Goal: Check status: Check status

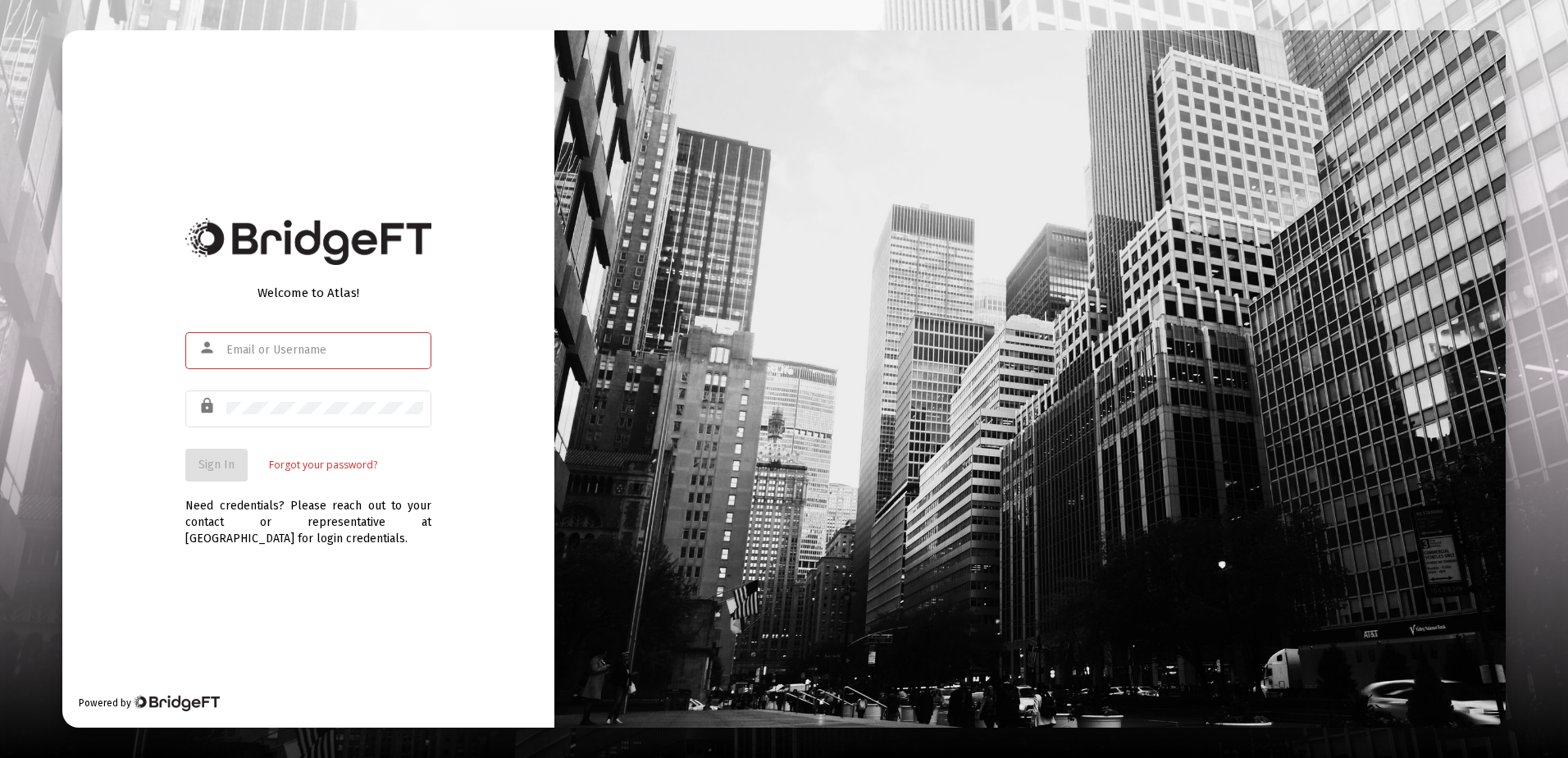
type input "[PERSON_NAME][EMAIL_ADDRESS][DOMAIN_NAME]"
click at [217, 487] on div "Need credentials? Please reach out to your contact or representative at [GEOGRA…" at bounding box center [309, 514] width 246 height 66
click at [217, 468] on span "Sign In" at bounding box center [216, 465] width 36 height 14
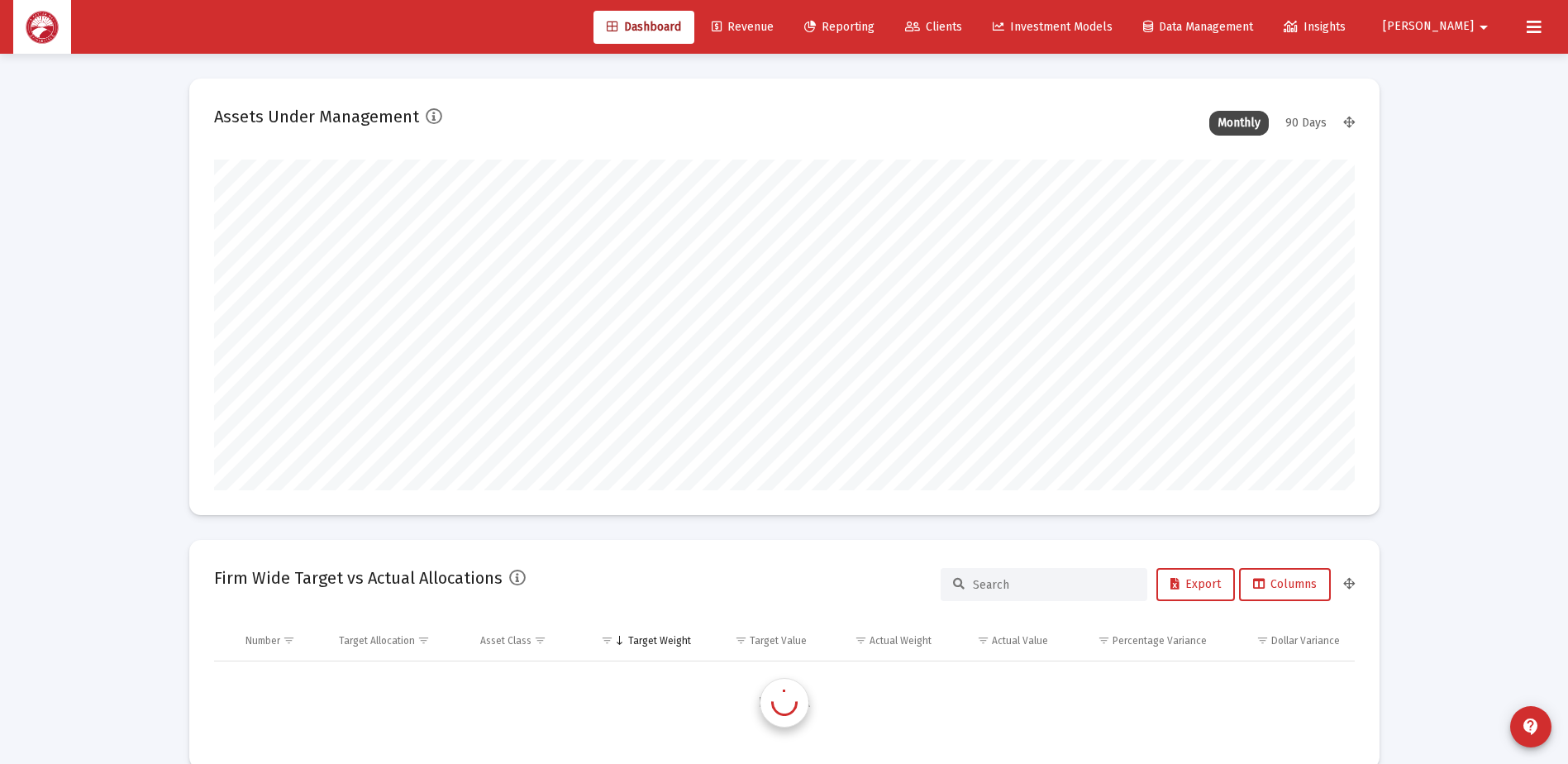
scroll to position [331, 614]
click at [888, 19] on link "Reporting" at bounding box center [839, 27] width 97 height 33
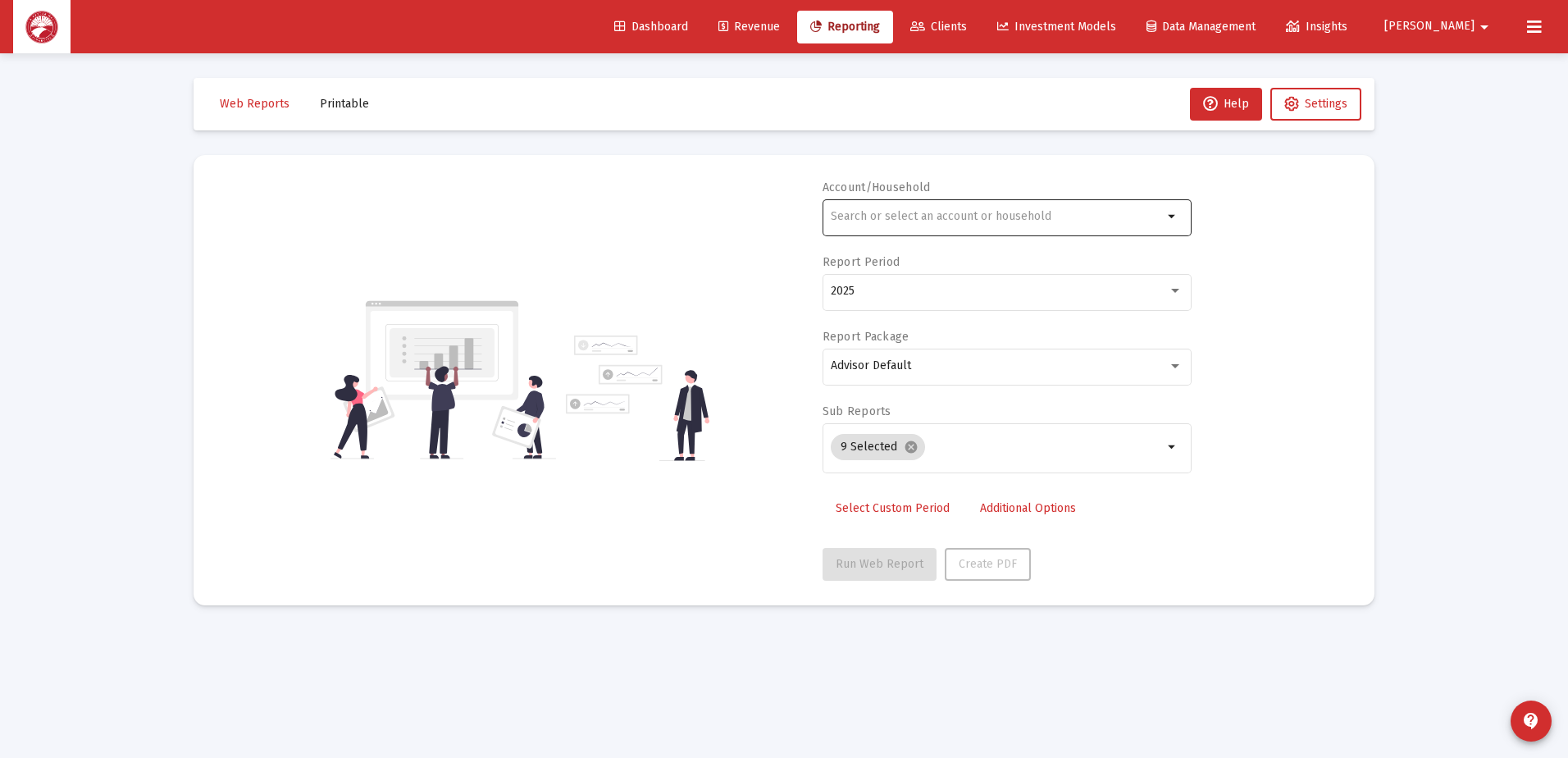
click at [1172, 217] on mat-icon "arrow_drop_down" at bounding box center [1173, 216] width 20 height 20
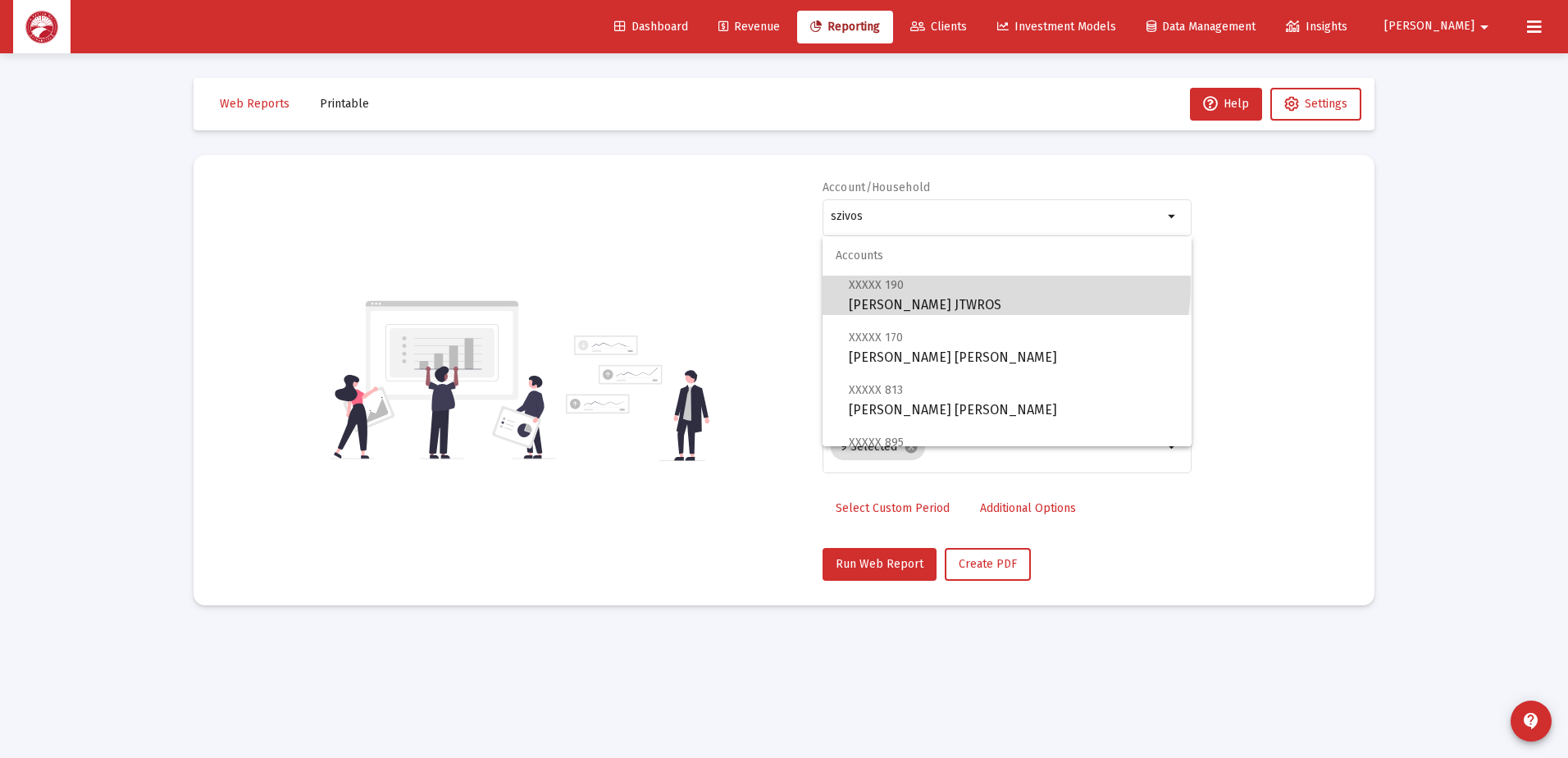
click at [1006, 285] on span "XXXXX 190 [PERSON_NAME] JTWROS" at bounding box center [1013, 294] width 329 height 40
type input "[PERSON_NAME] JTWROS"
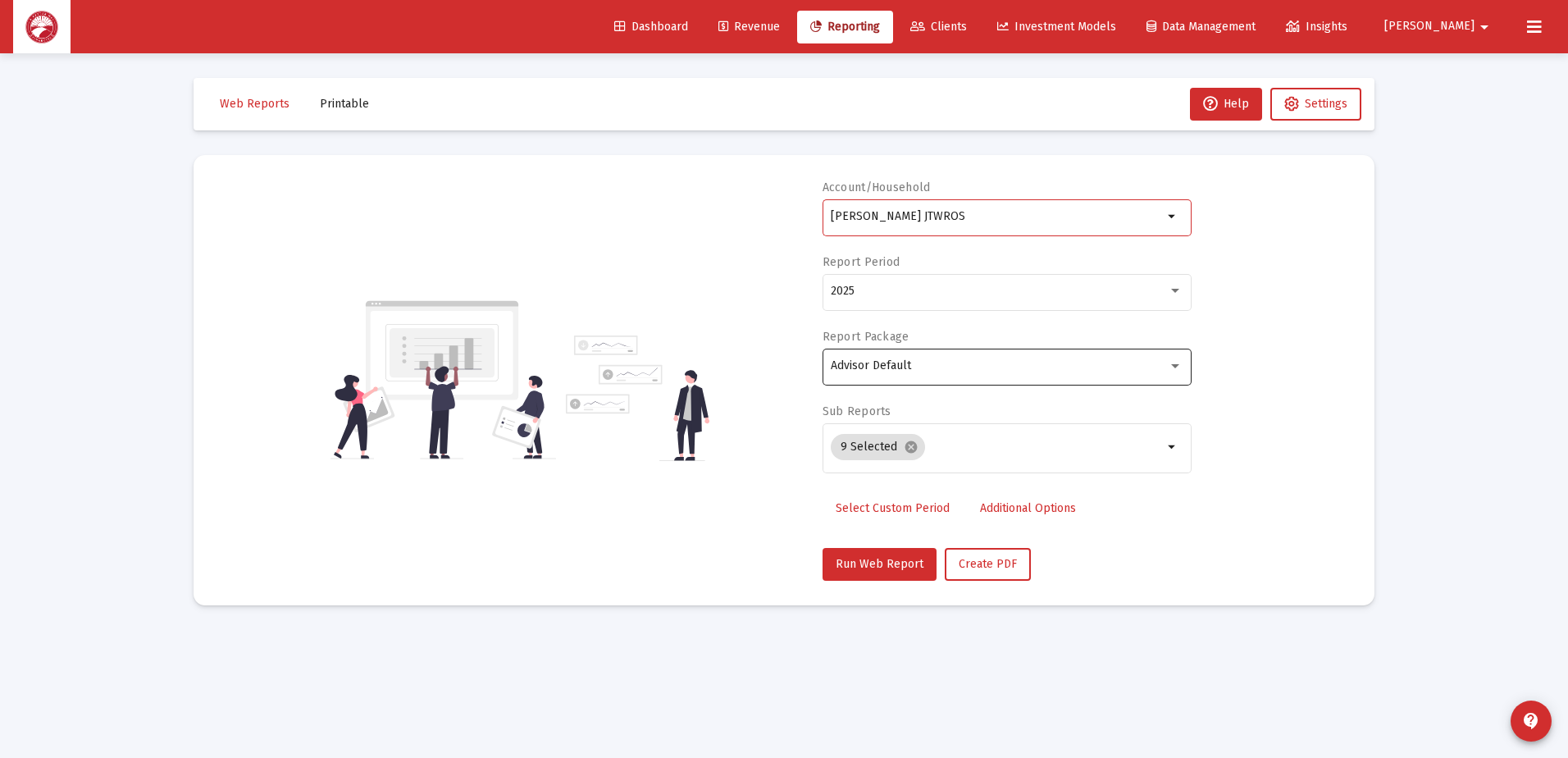
click at [1110, 354] on div "Advisor Default" at bounding box center [1007, 365] width 352 height 40
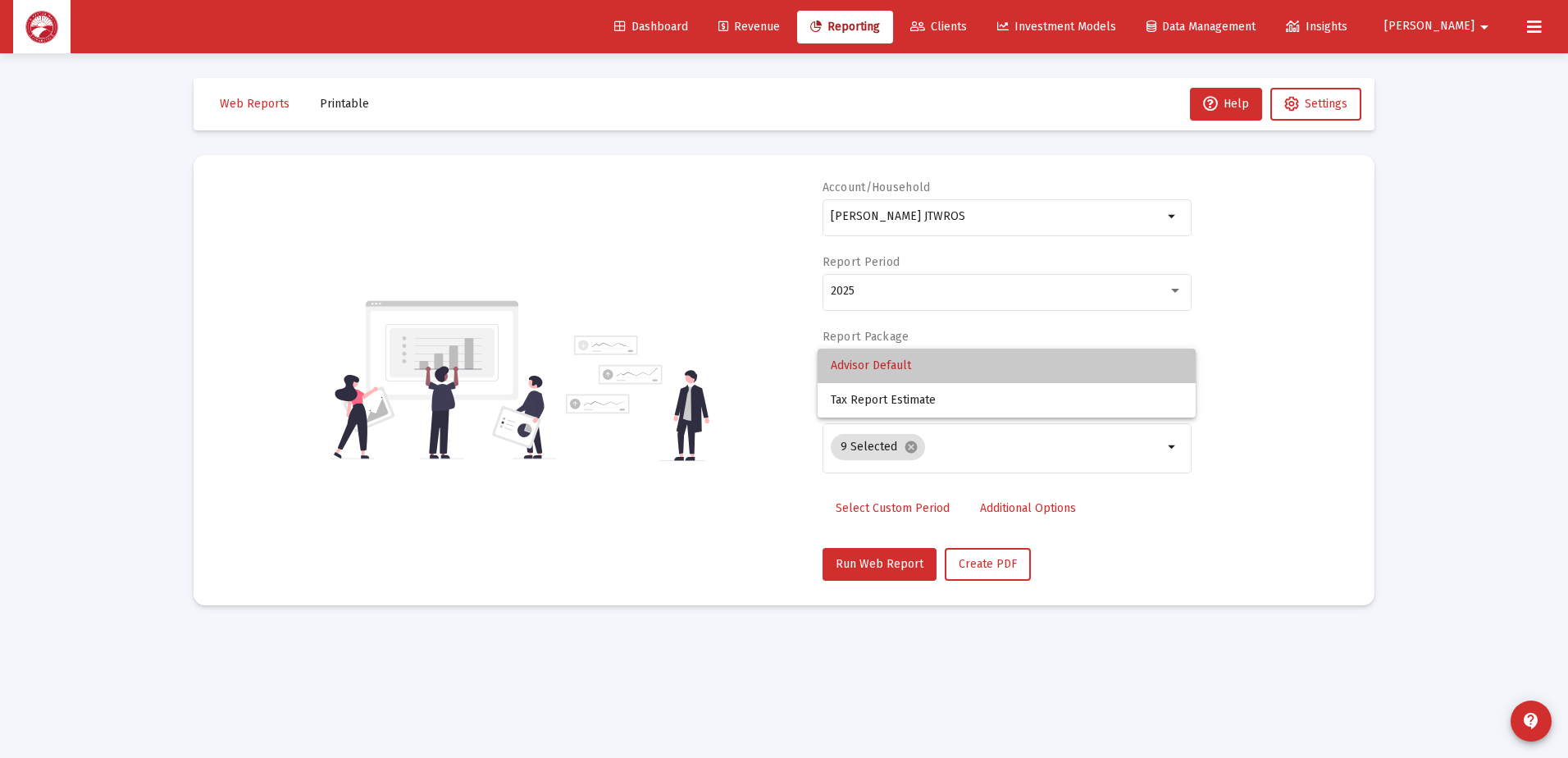
click at [1063, 364] on span "Advisor Default" at bounding box center [1007, 366] width 352 height 34
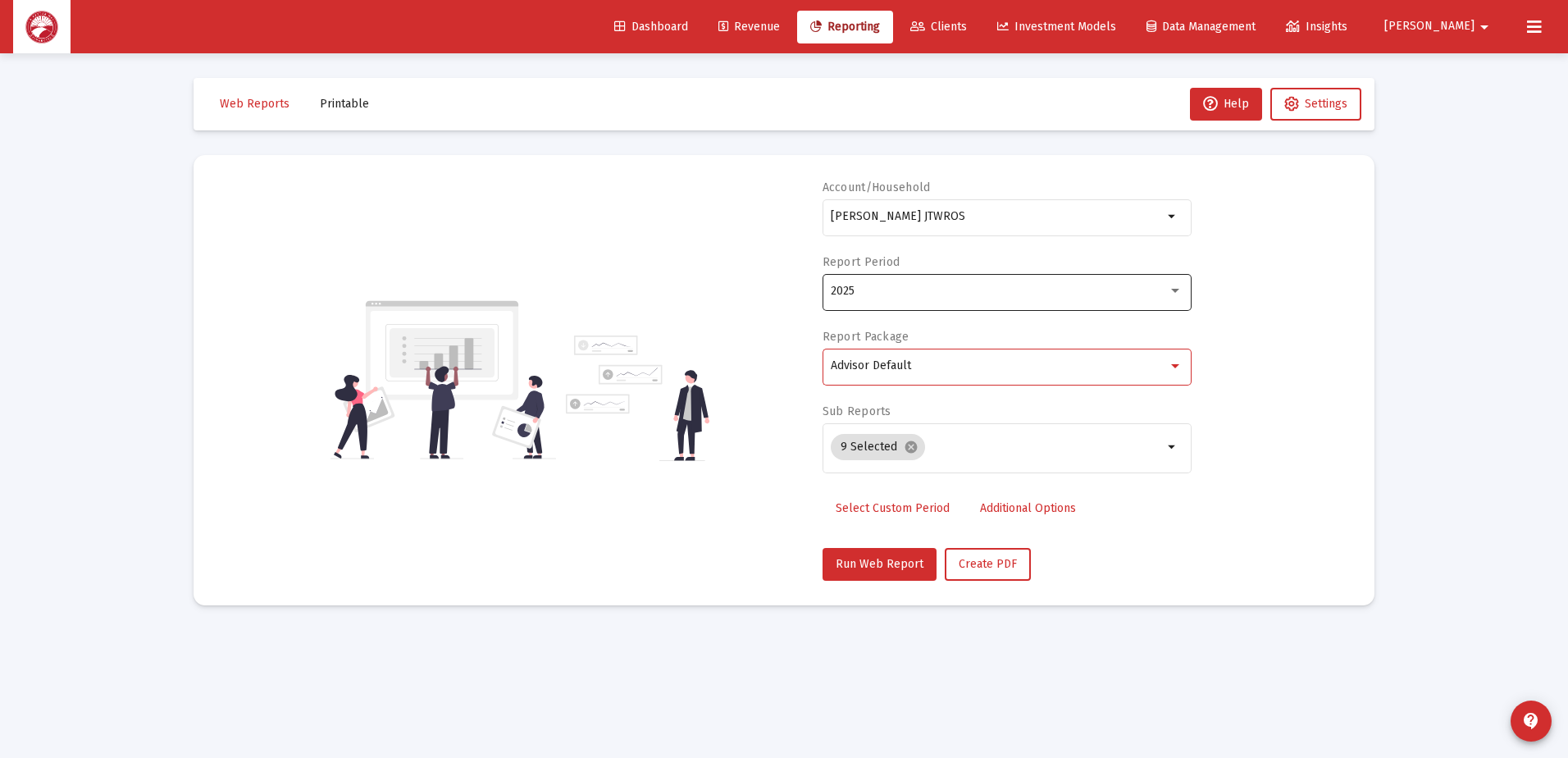
click at [1072, 289] on div "2025" at bounding box center [999, 290] width 337 height 13
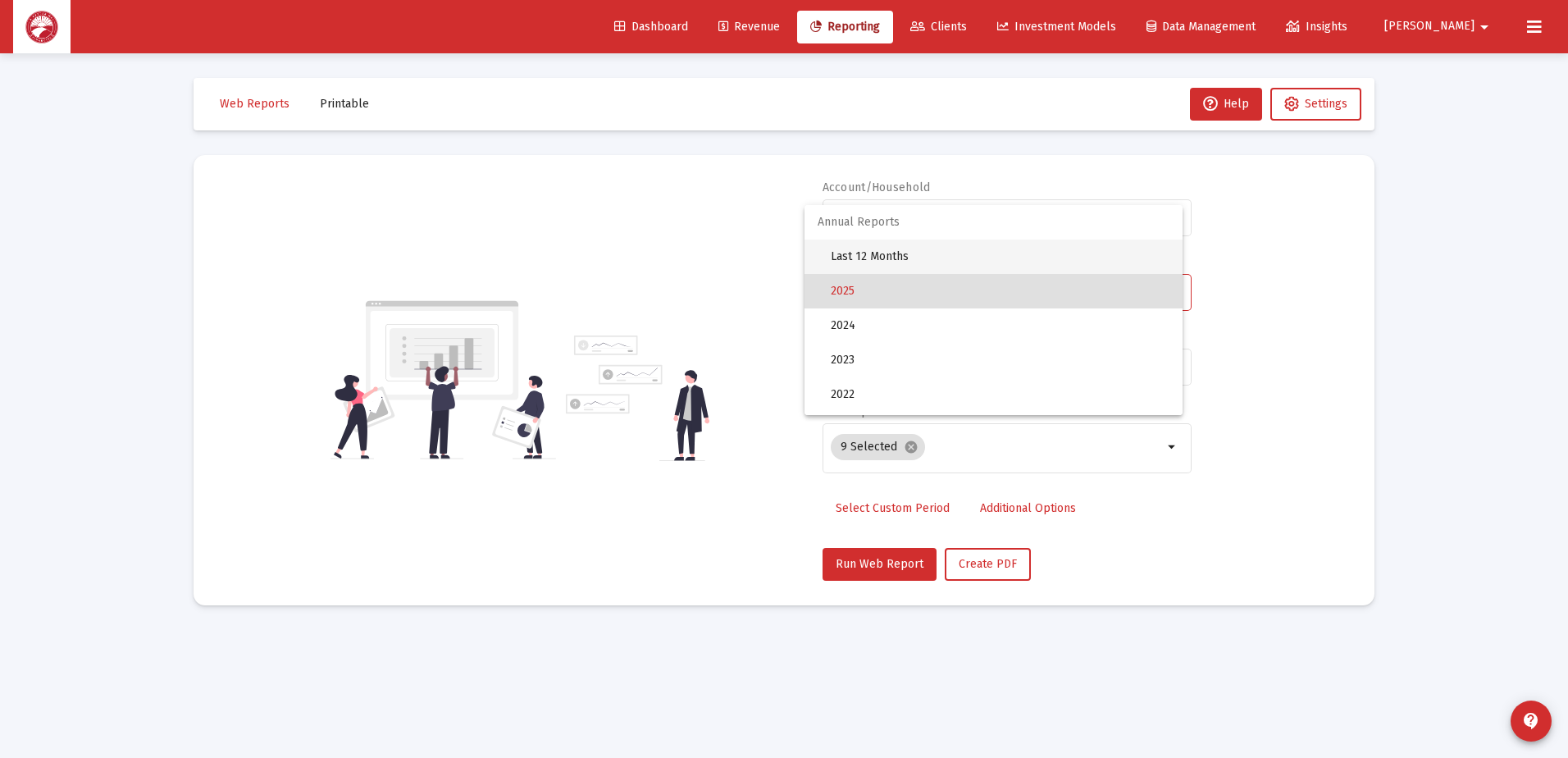
click at [959, 250] on span "Last 12 Months" at bounding box center [1000, 257] width 339 height 34
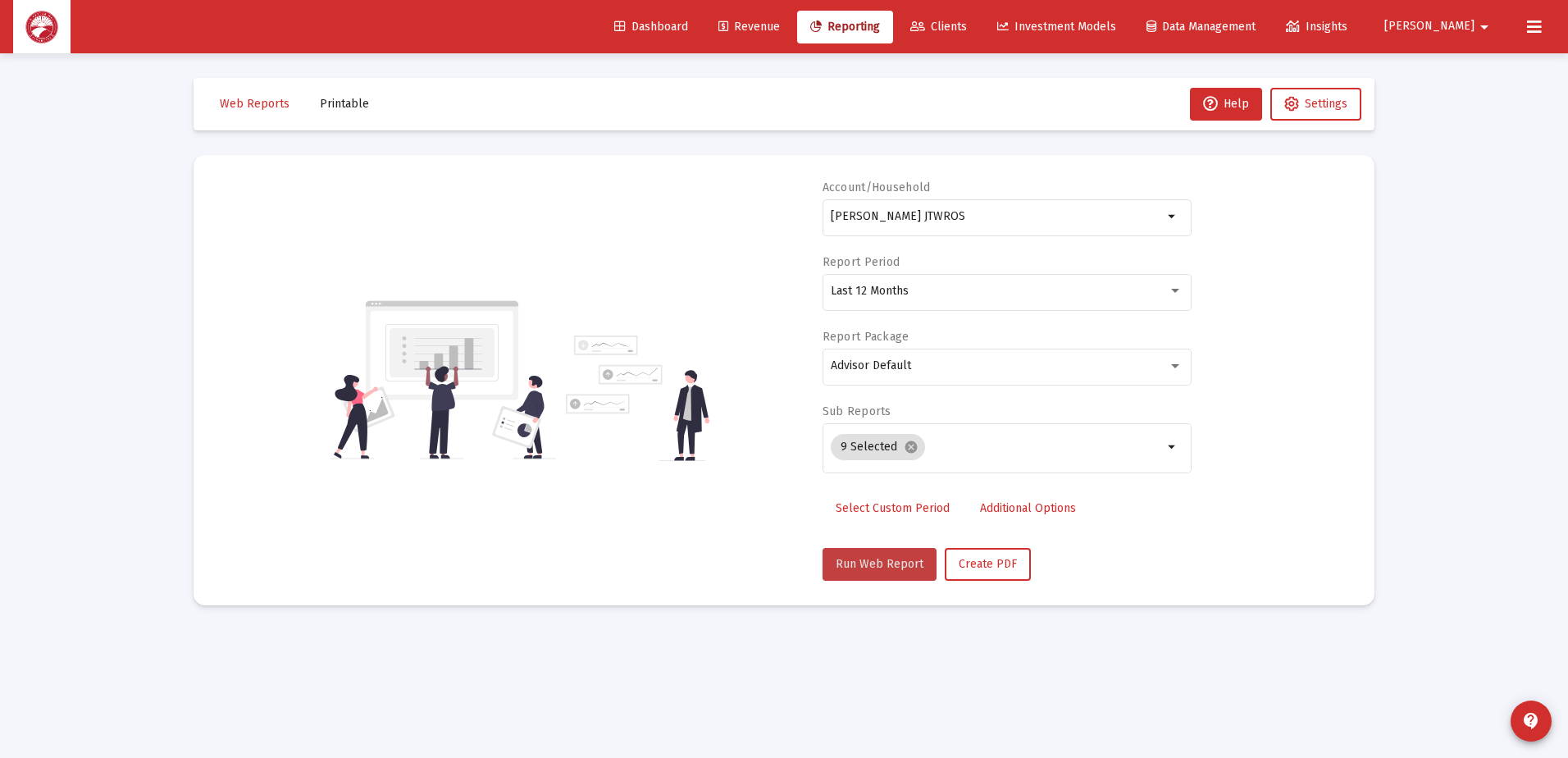
click at [888, 556] on span "Run Web Report" at bounding box center [879, 563] width 87 height 14
select select "View all"
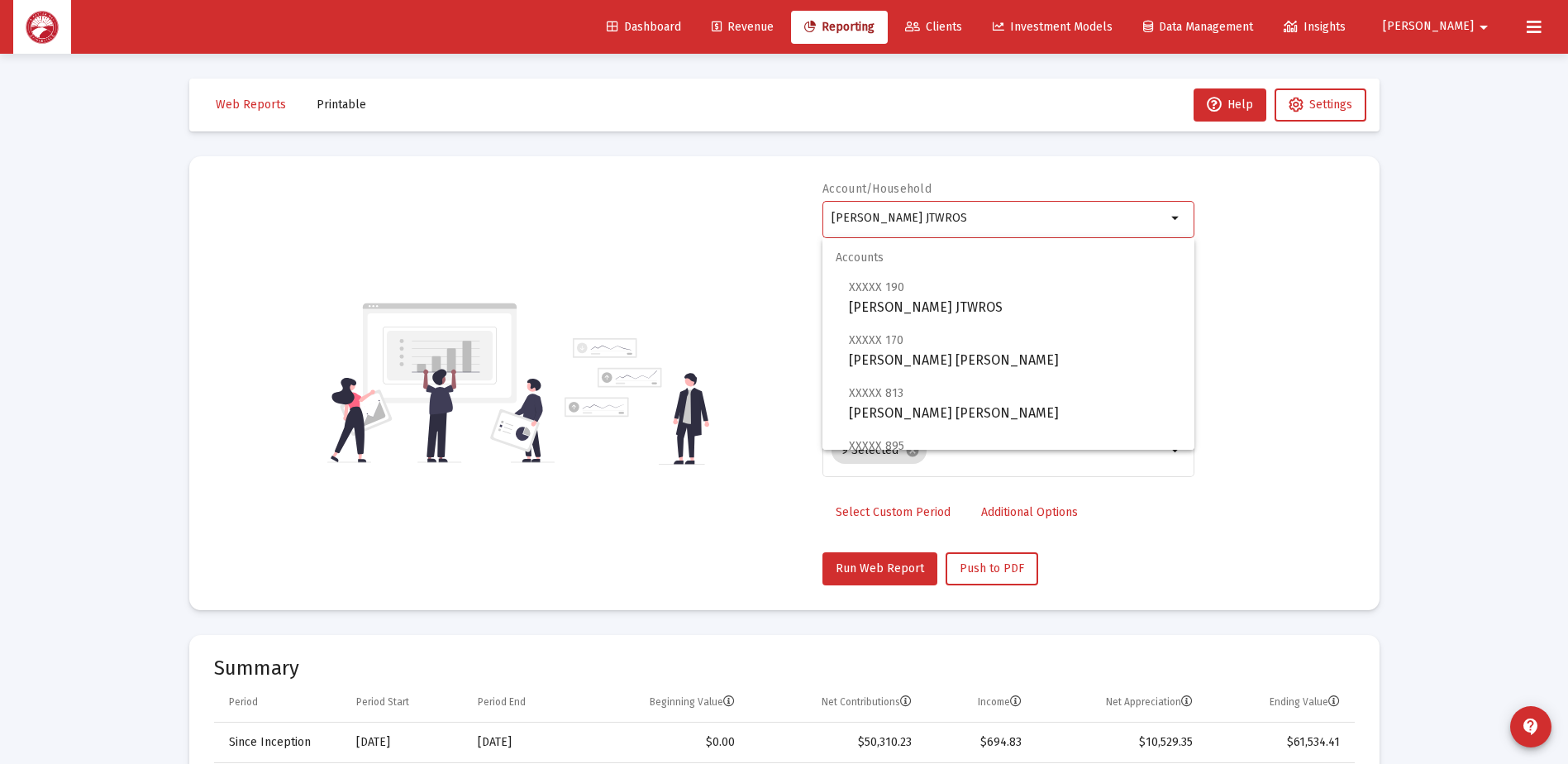
click at [1145, 223] on input "[PERSON_NAME] JTWROS" at bounding box center [998, 218] width 335 height 13
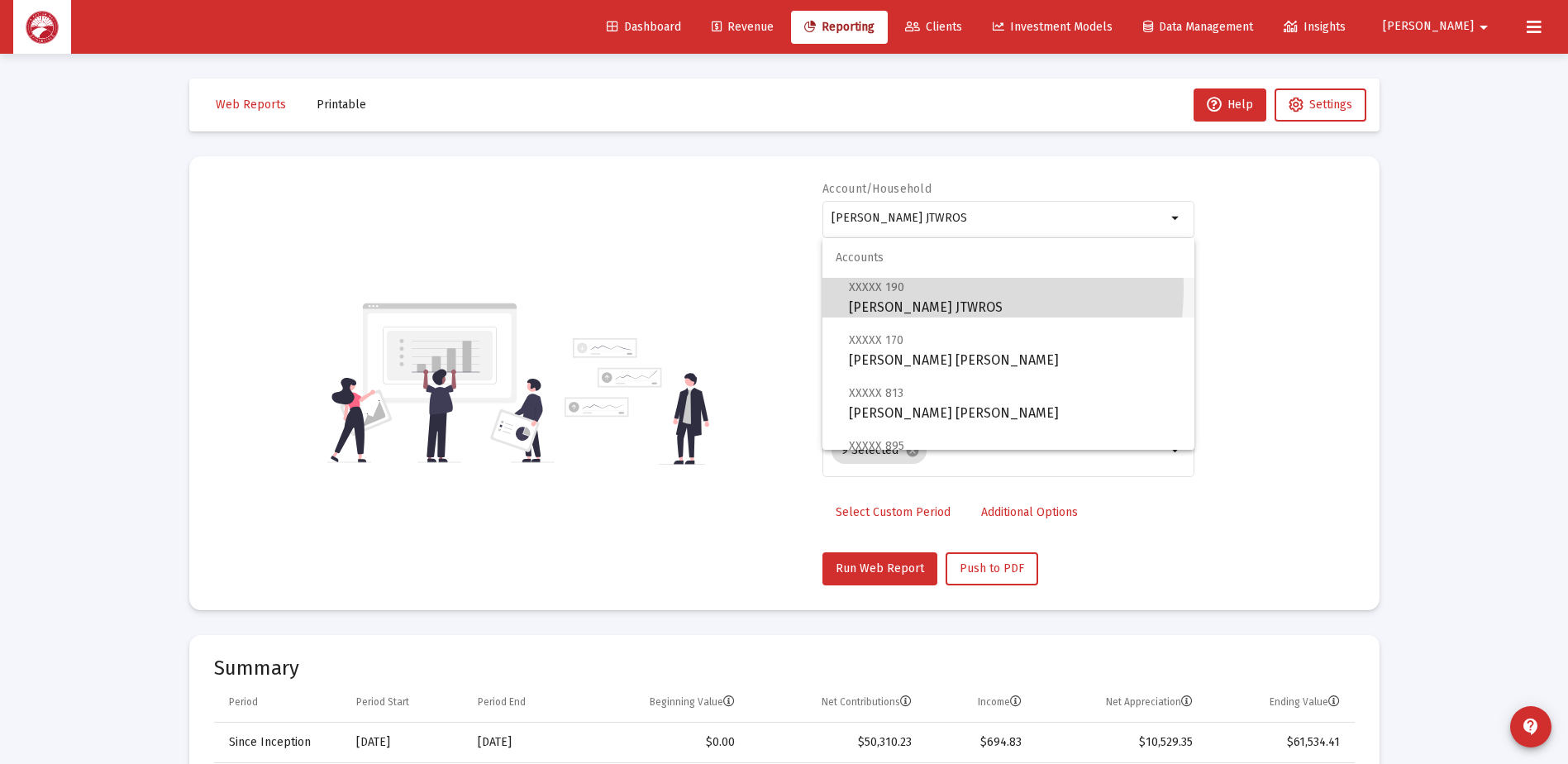
click at [916, 288] on span "XXXXX 190 [PERSON_NAME] JTWROS" at bounding box center [1014, 296] width 332 height 41
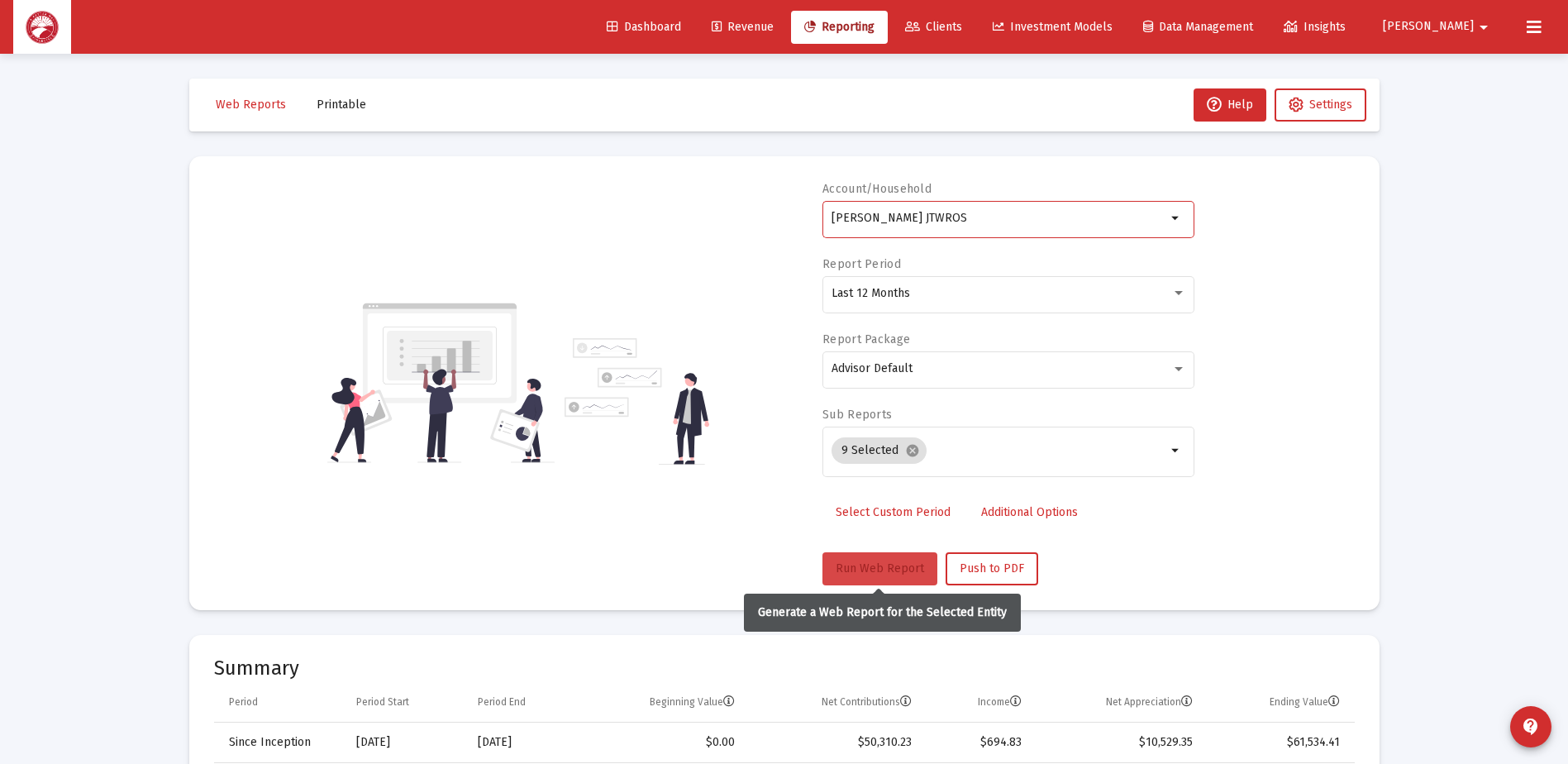
click at [865, 571] on span "Run Web Report" at bounding box center [879, 568] width 88 height 14
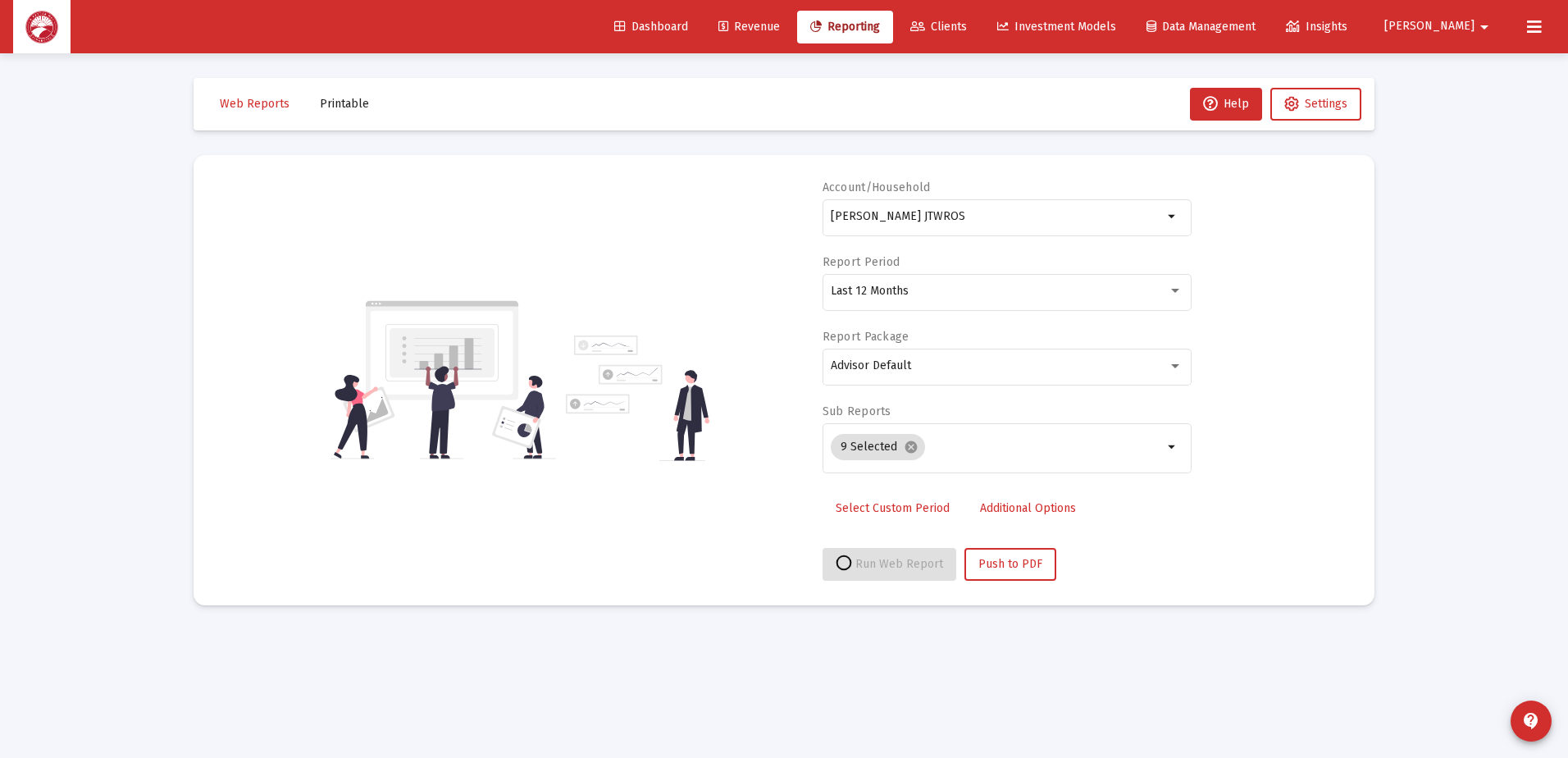
select select "View all"
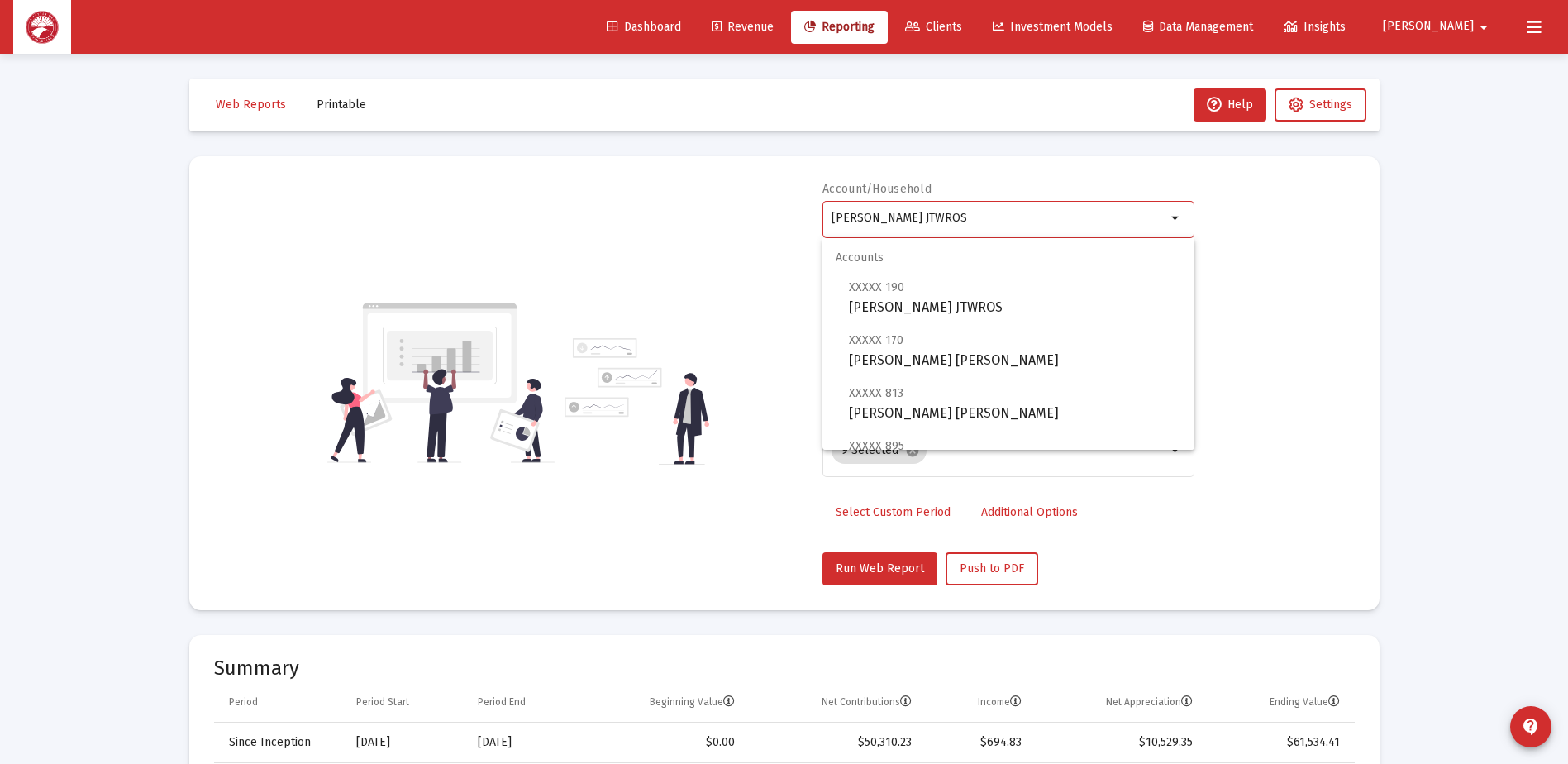
click at [1128, 214] on input "[PERSON_NAME] JTWROS" at bounding box center [998, 218] width 335 height 13
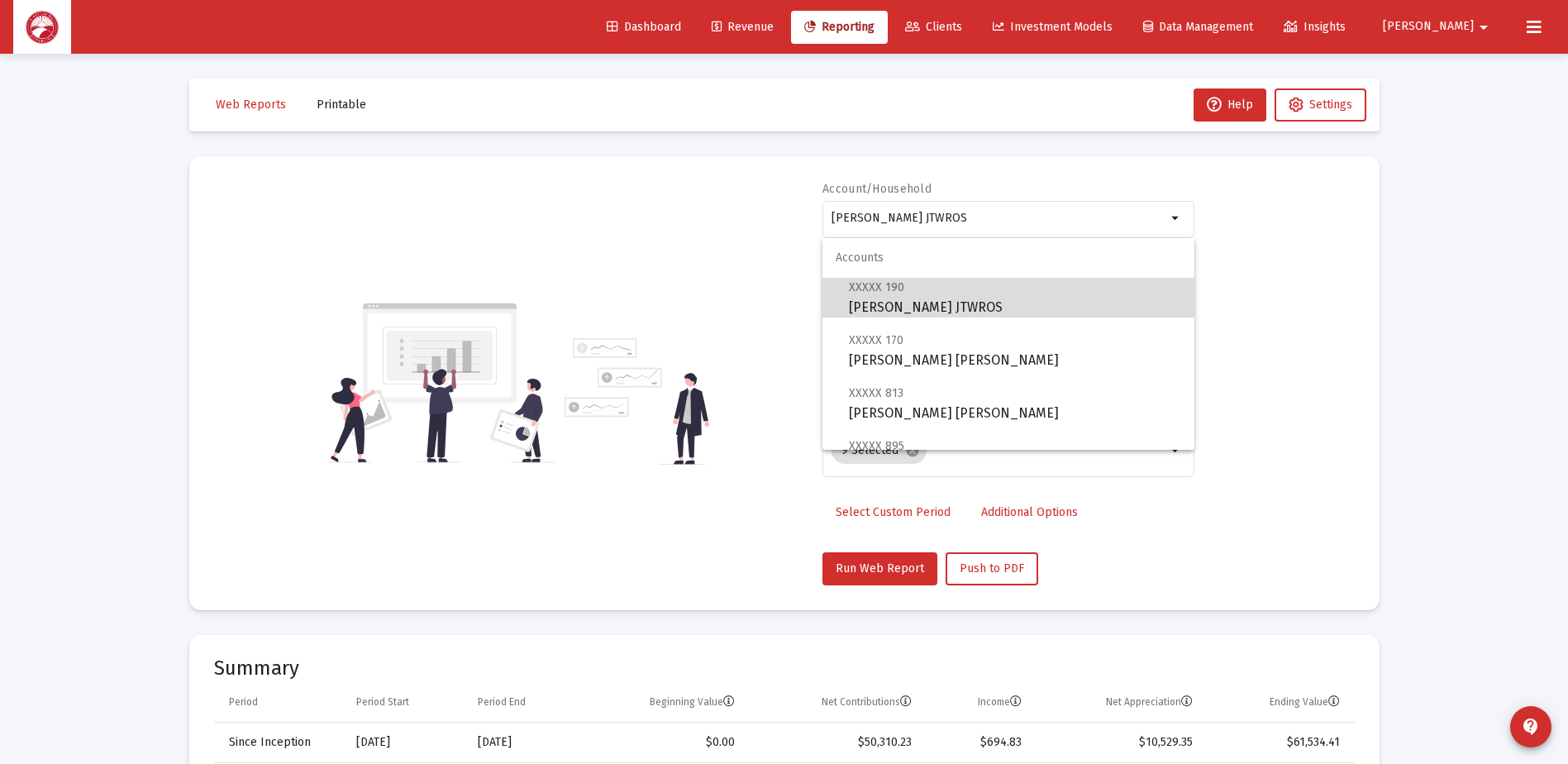
click at [1081, 308] on span "XXXXX 190 [PERSON_NAME] JTWROS" at bounding box center [1014, 296] width 332 height 41
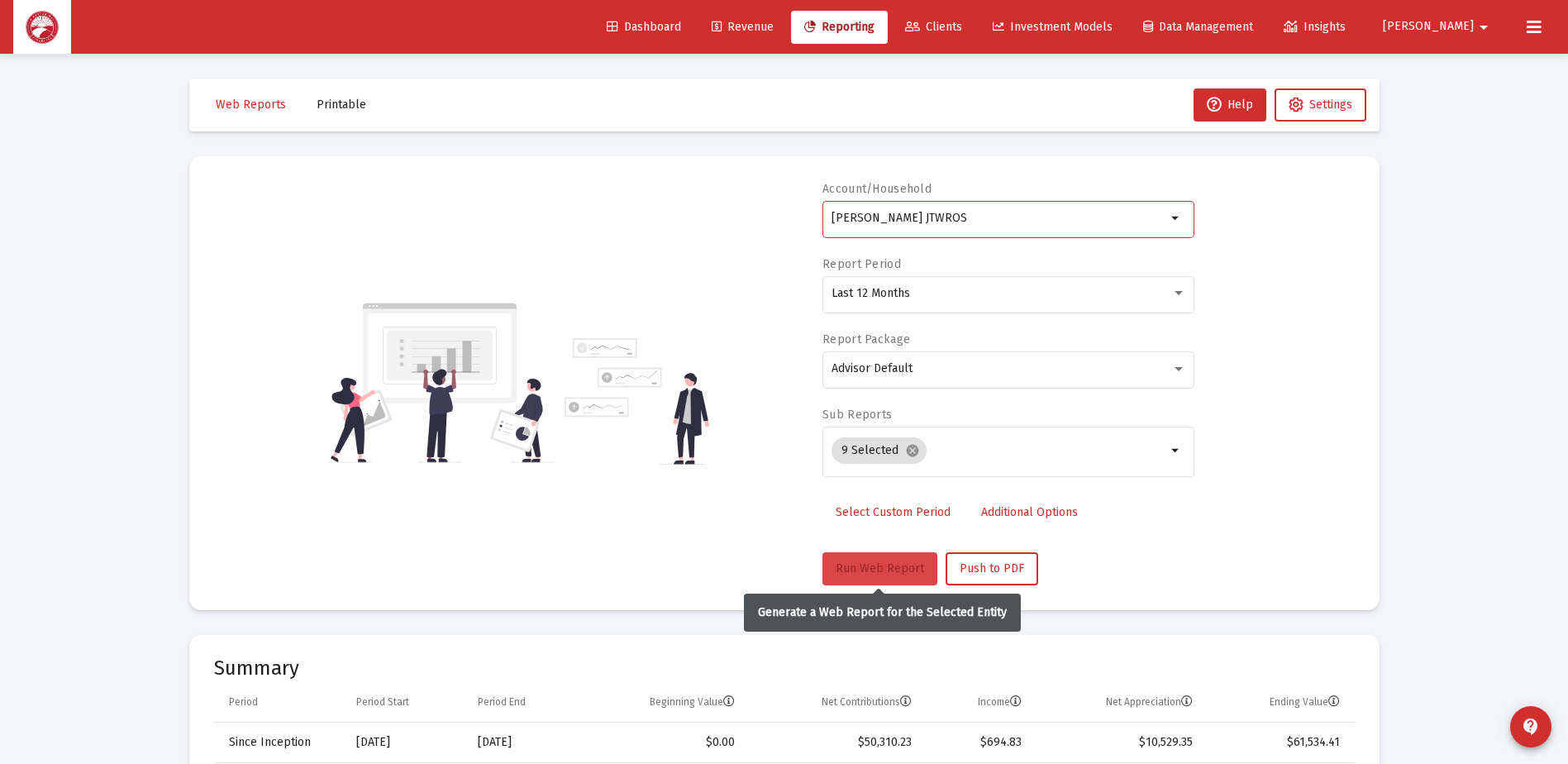
click at [845, 571] on span "Run Web Report" at bounding box center [879, 568] width 88 height 14
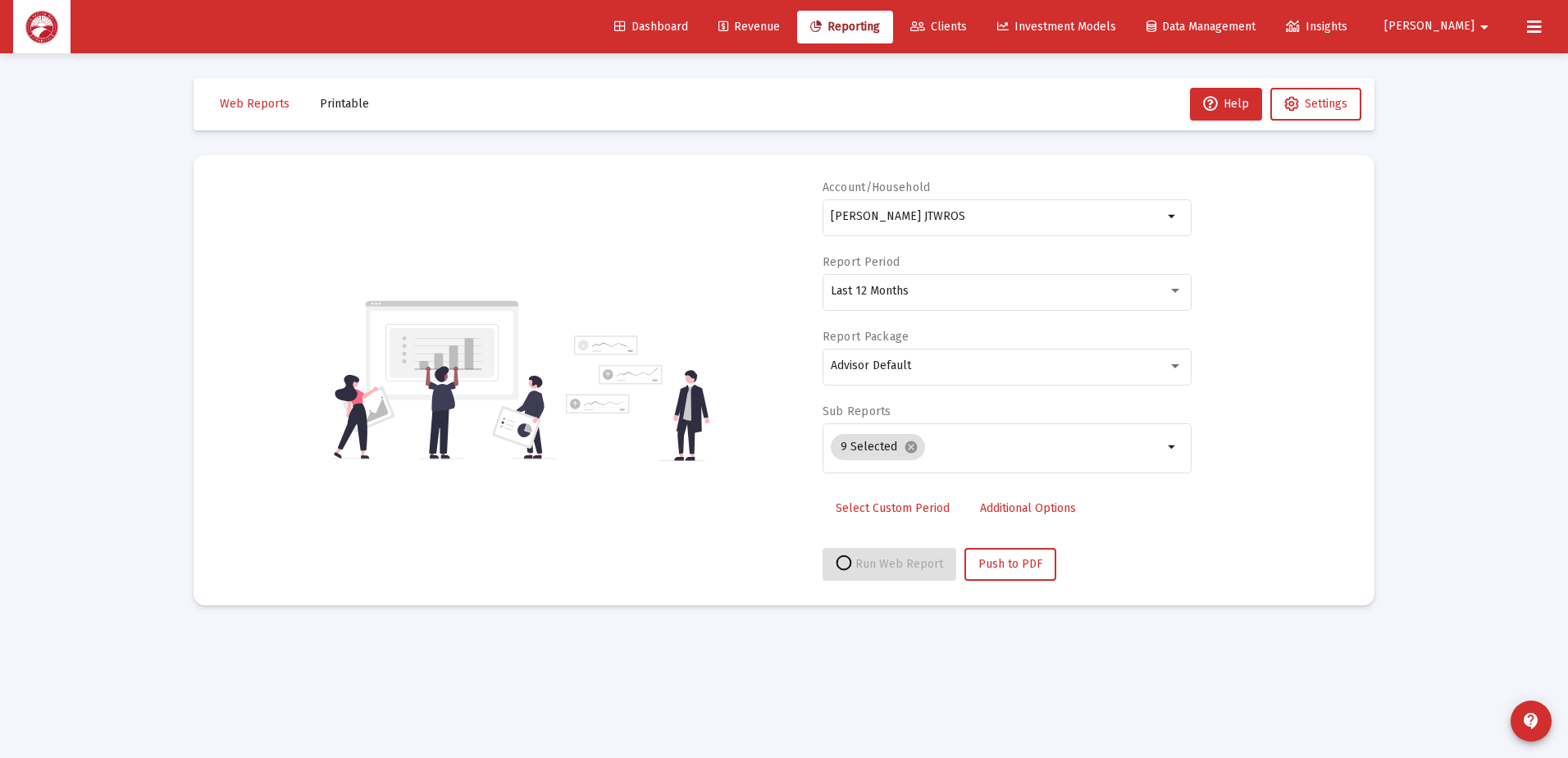
select select "View all"
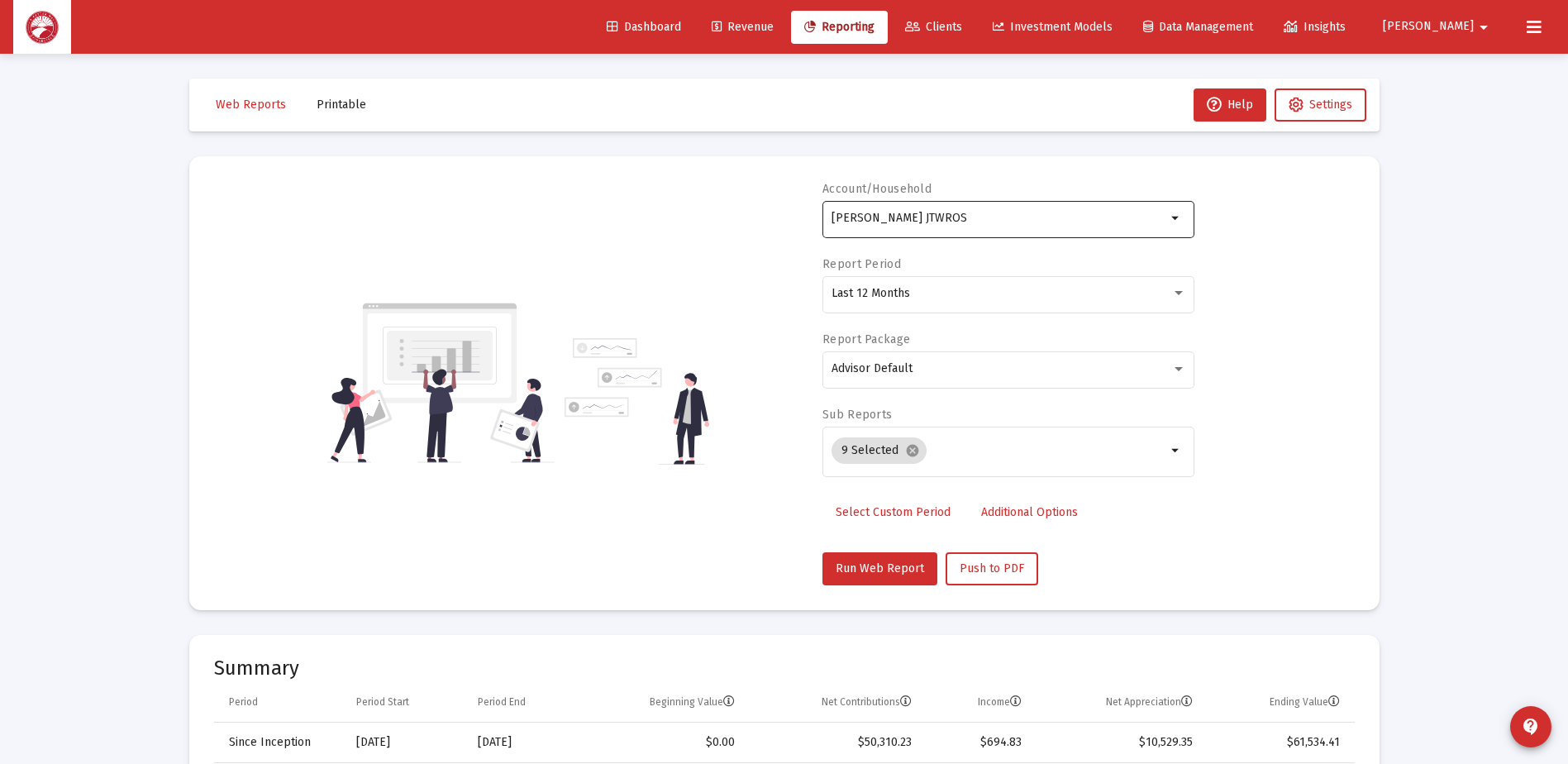
click at [1119, 208] on div "[PERSON_NAME] JTWROS" at bounding box center [998, 217] width 335 height 41
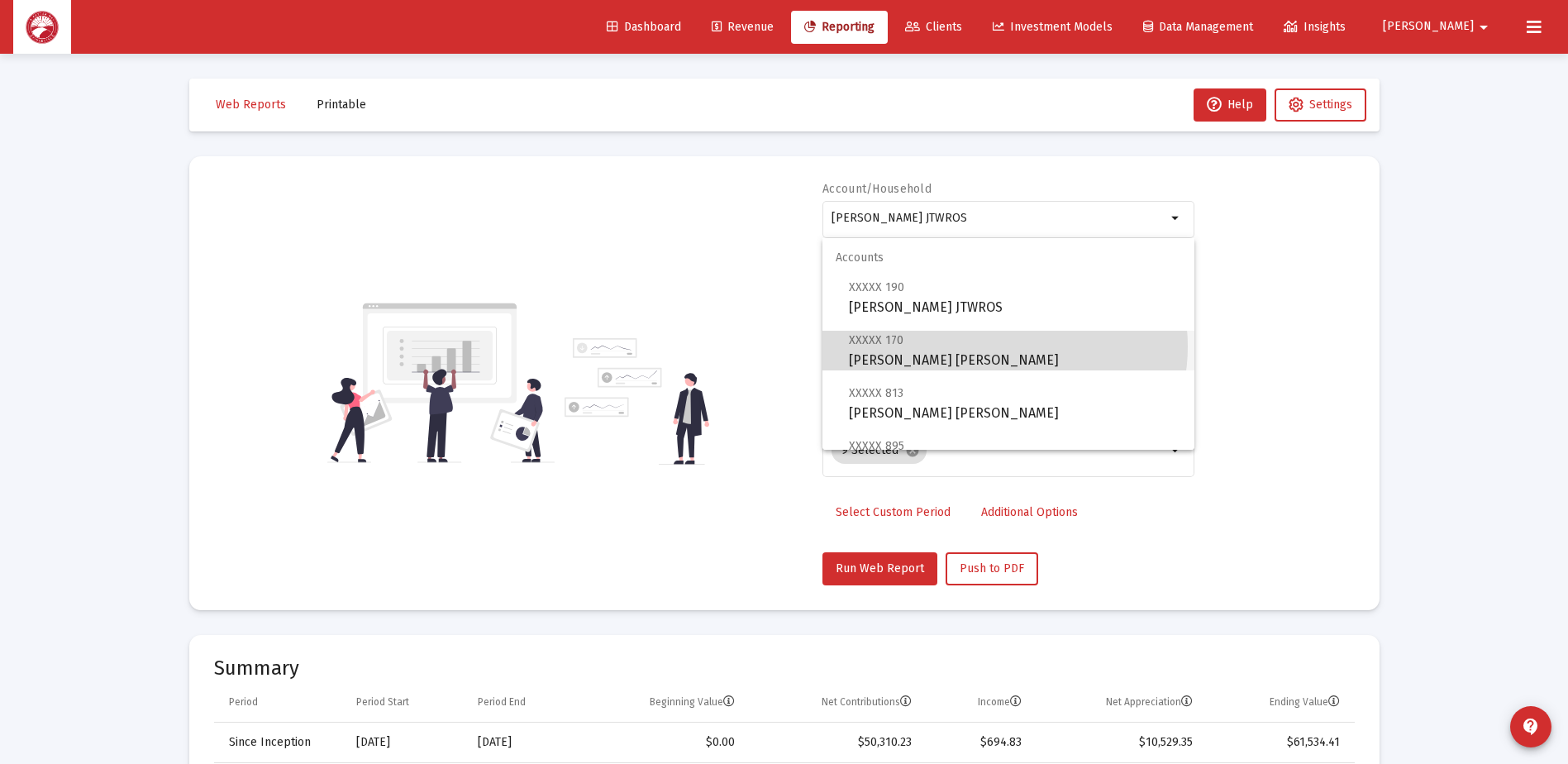
click at [1004, 347] on span "XXXXX 170 [PERSON_NAME] [PERSON_NAME]" at bounding box center [1014, 350] width 332 height 41
type input "[PERSON_NAME] [PERSON_NAME]"
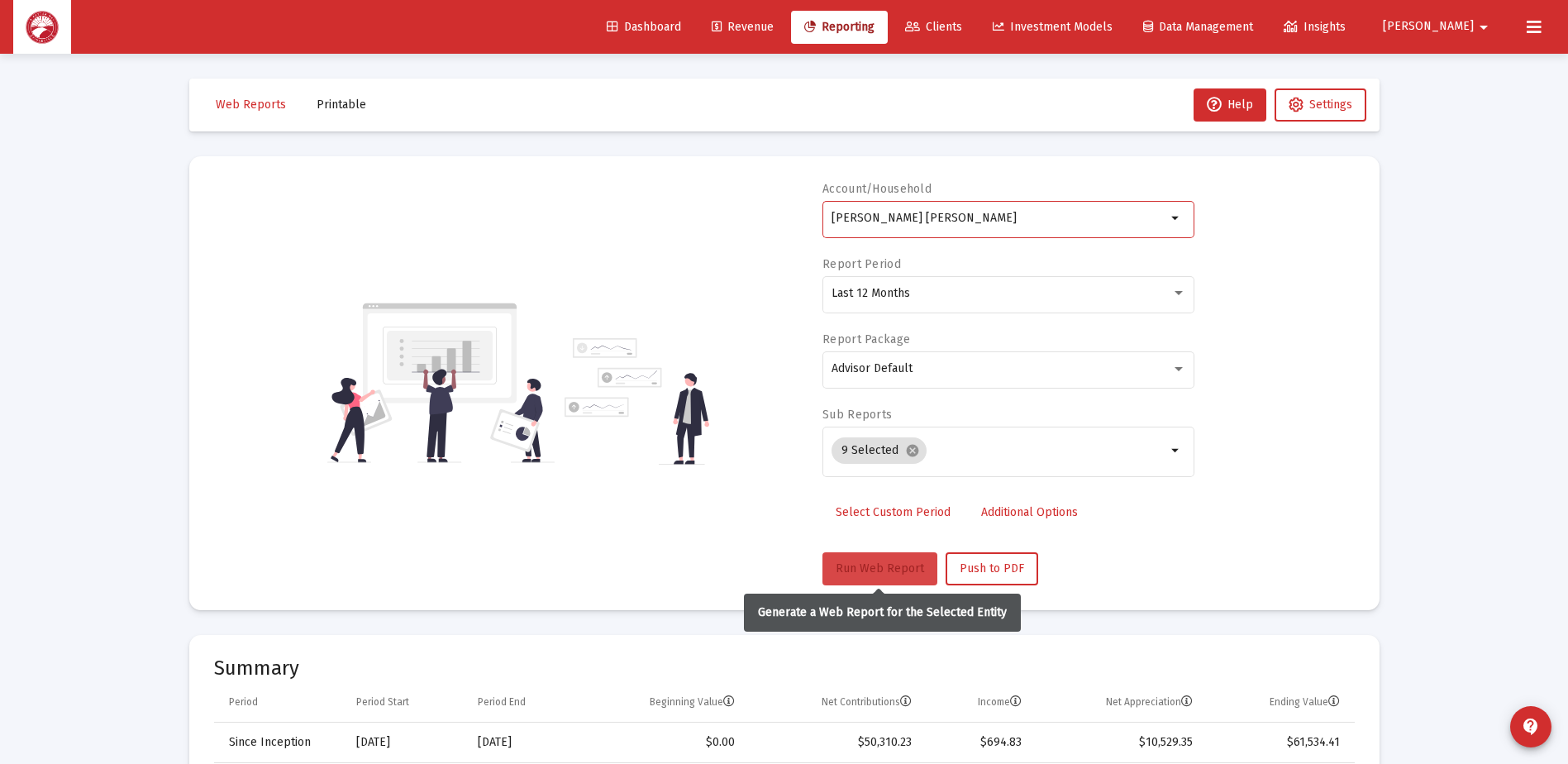
click at [855, 568] on span "Run Web Report" at bounding box center [879, 568] width 88 height 14
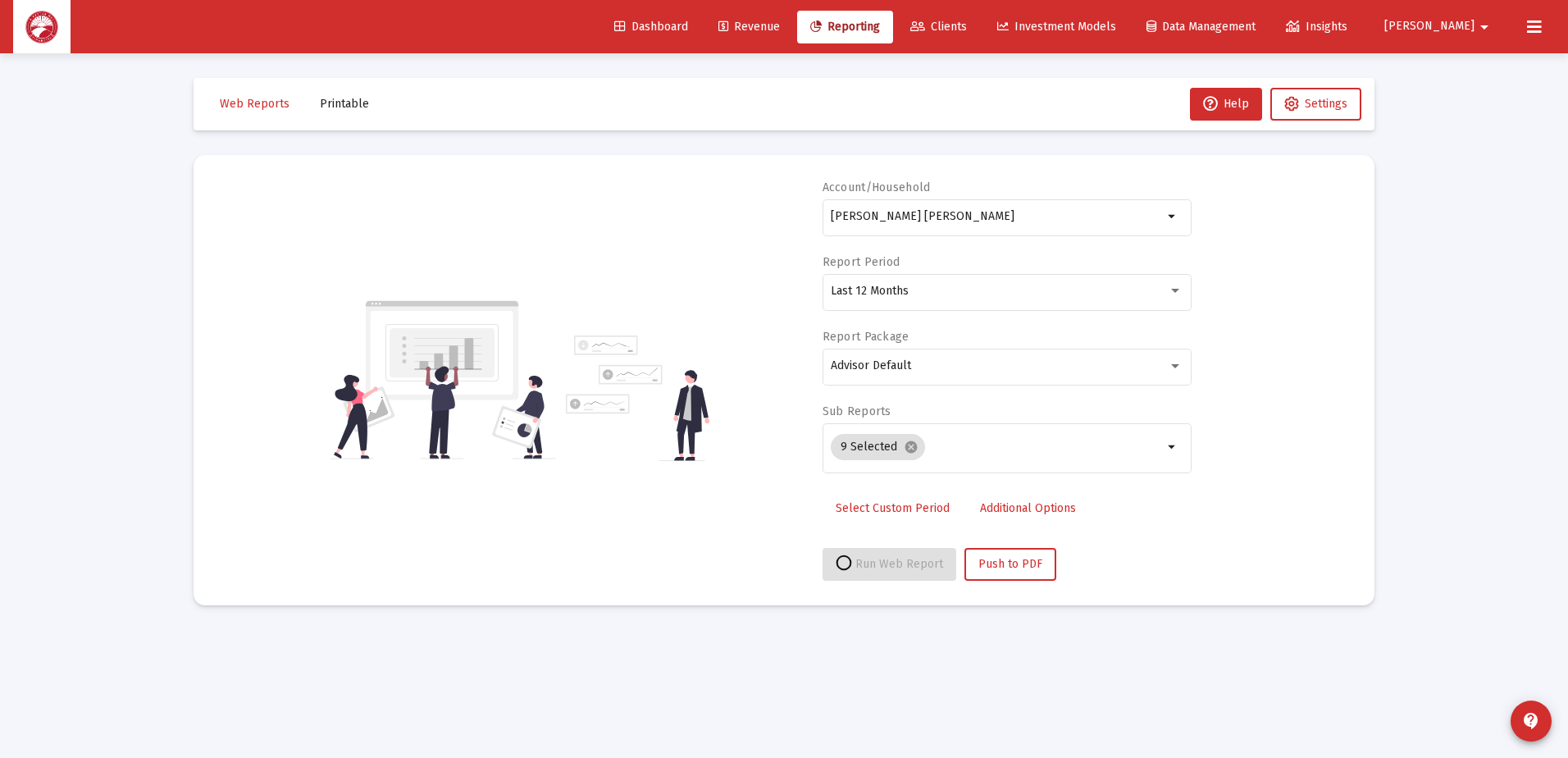
select select "View all"
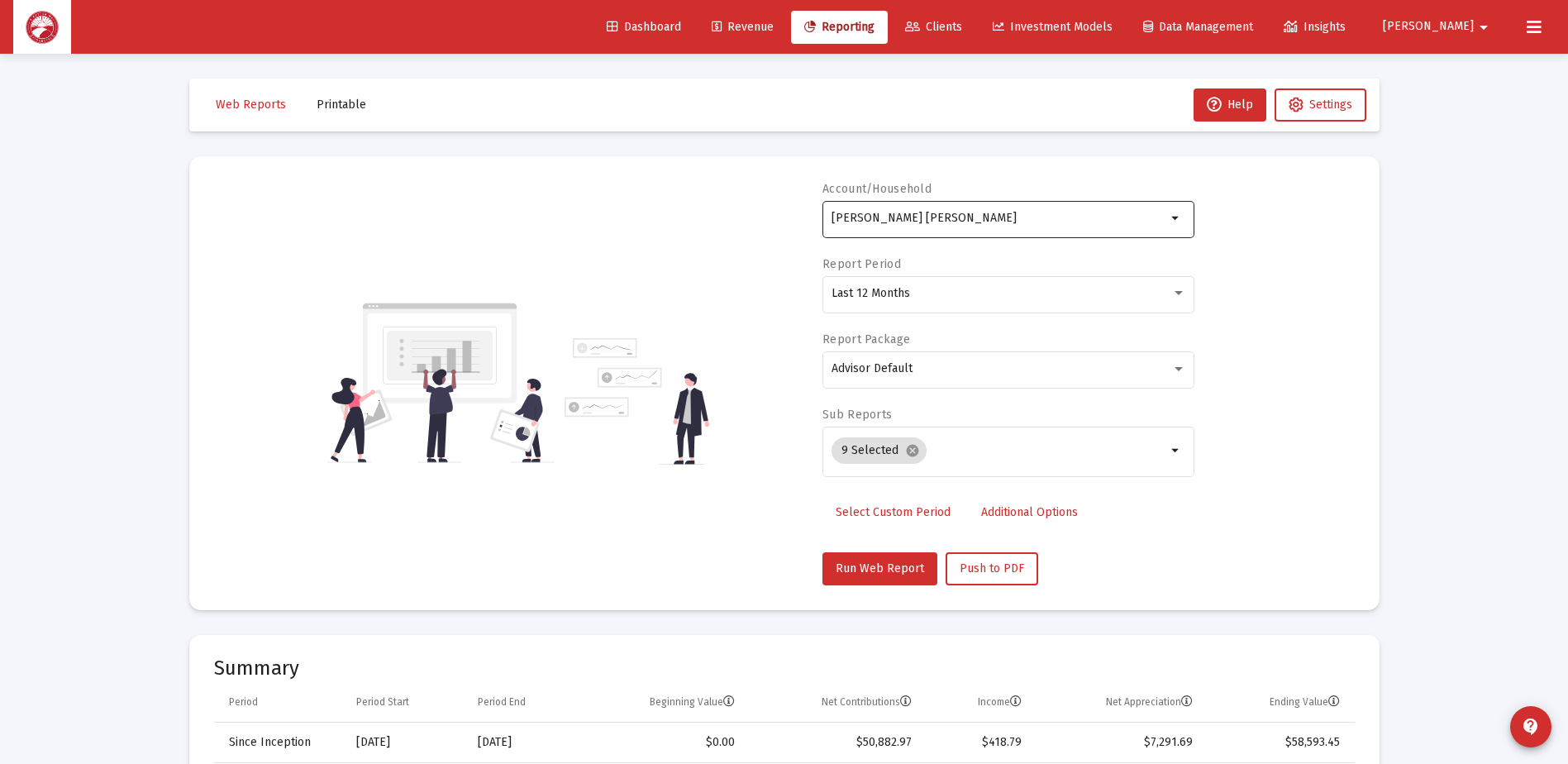
click at [1068, 208] on div "[PERSON_NAME] [PERSON_NAME]" at bounding box center [998, 217] width 335 height 41
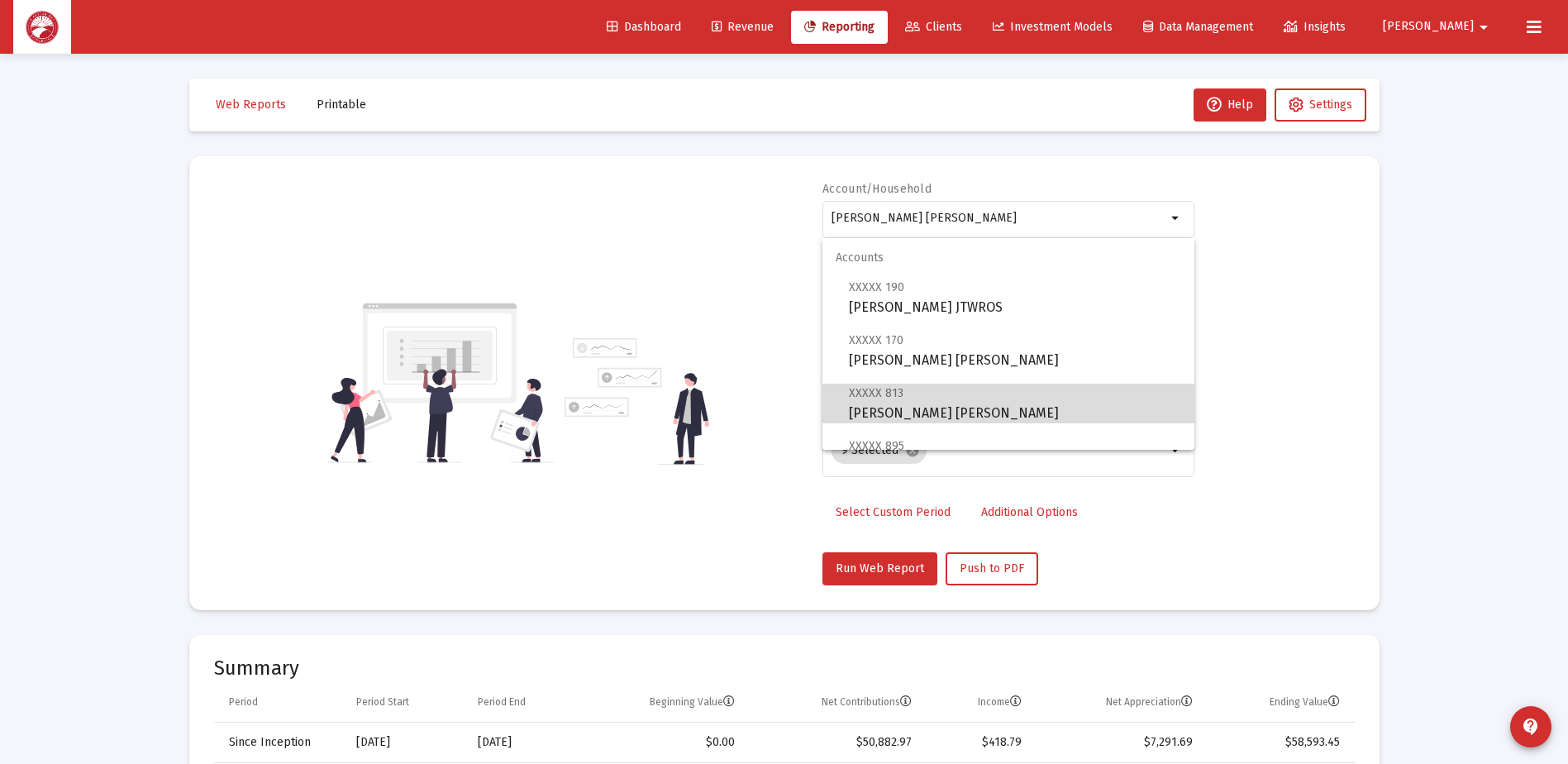
click at [1019, 399] on span "XXXXX 813 [PERSON_NAME] [PERSON_NAME]" at bounding box center [1014, 402] width 332 height 41
type input "[PERSON_NAME] [PERSON_NAME]"
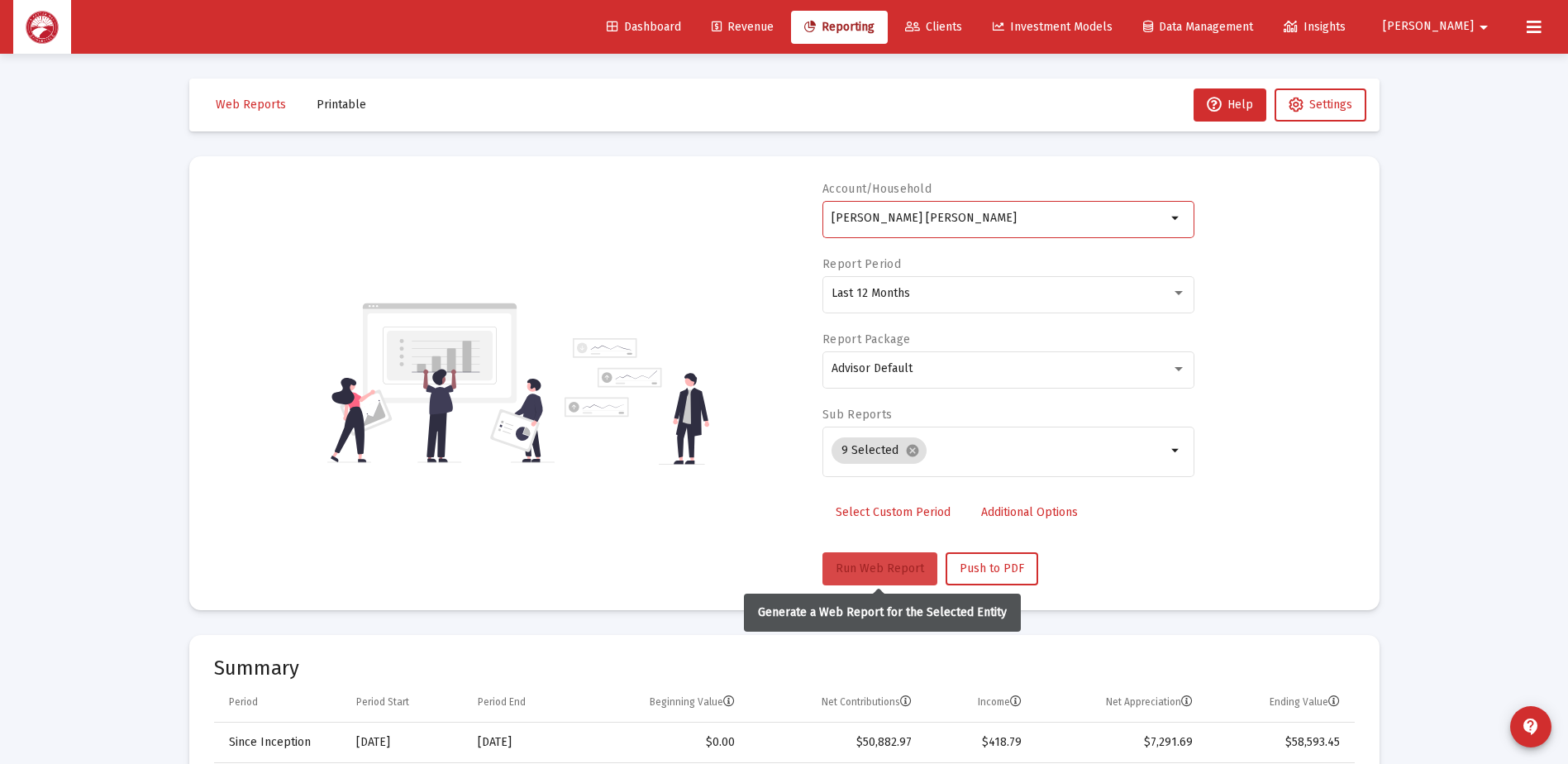
click at [875, 571] on span "Run Web Report" at bounding box center [879, 568] width 88 height 14
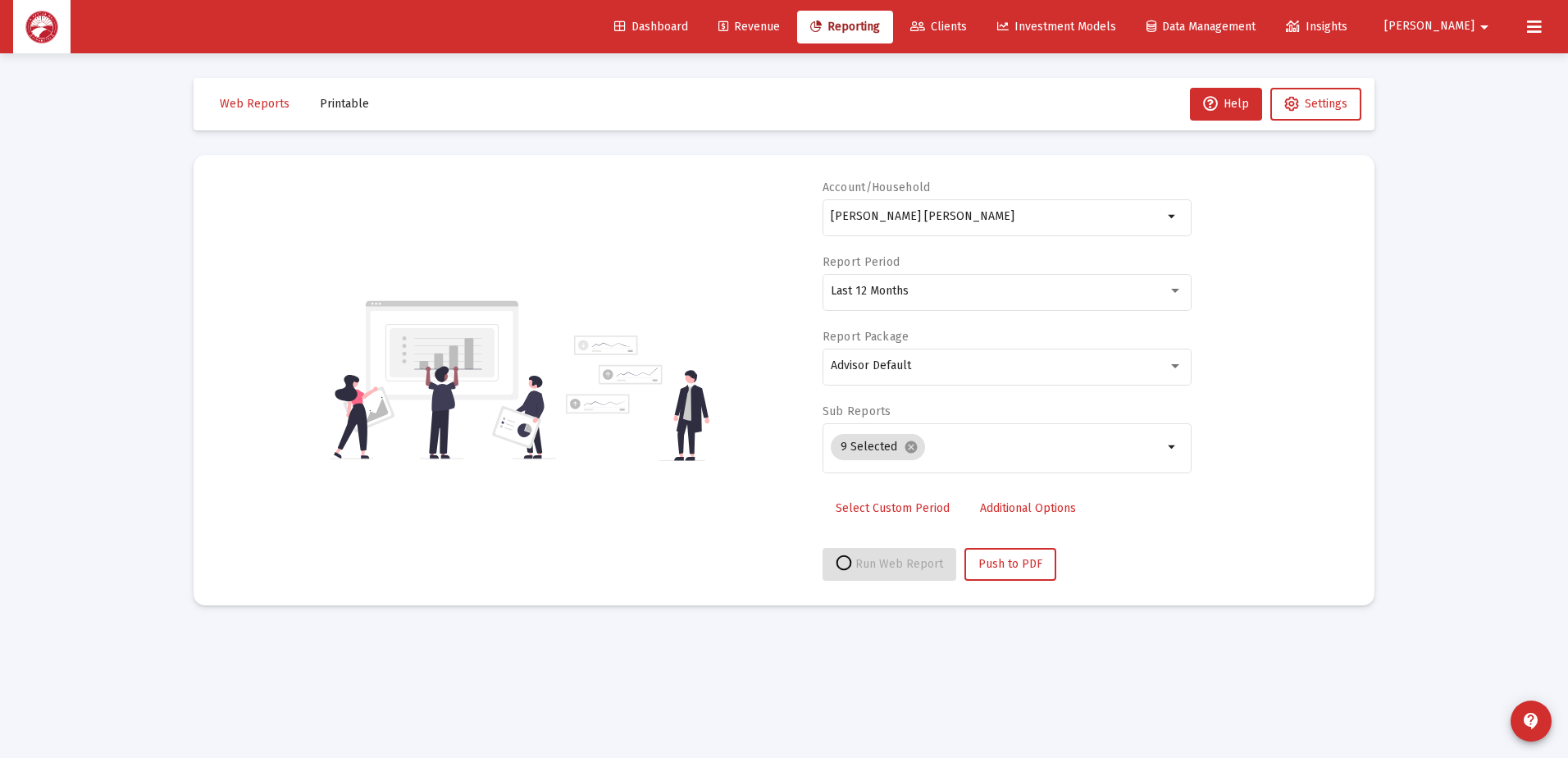
select select "View all"
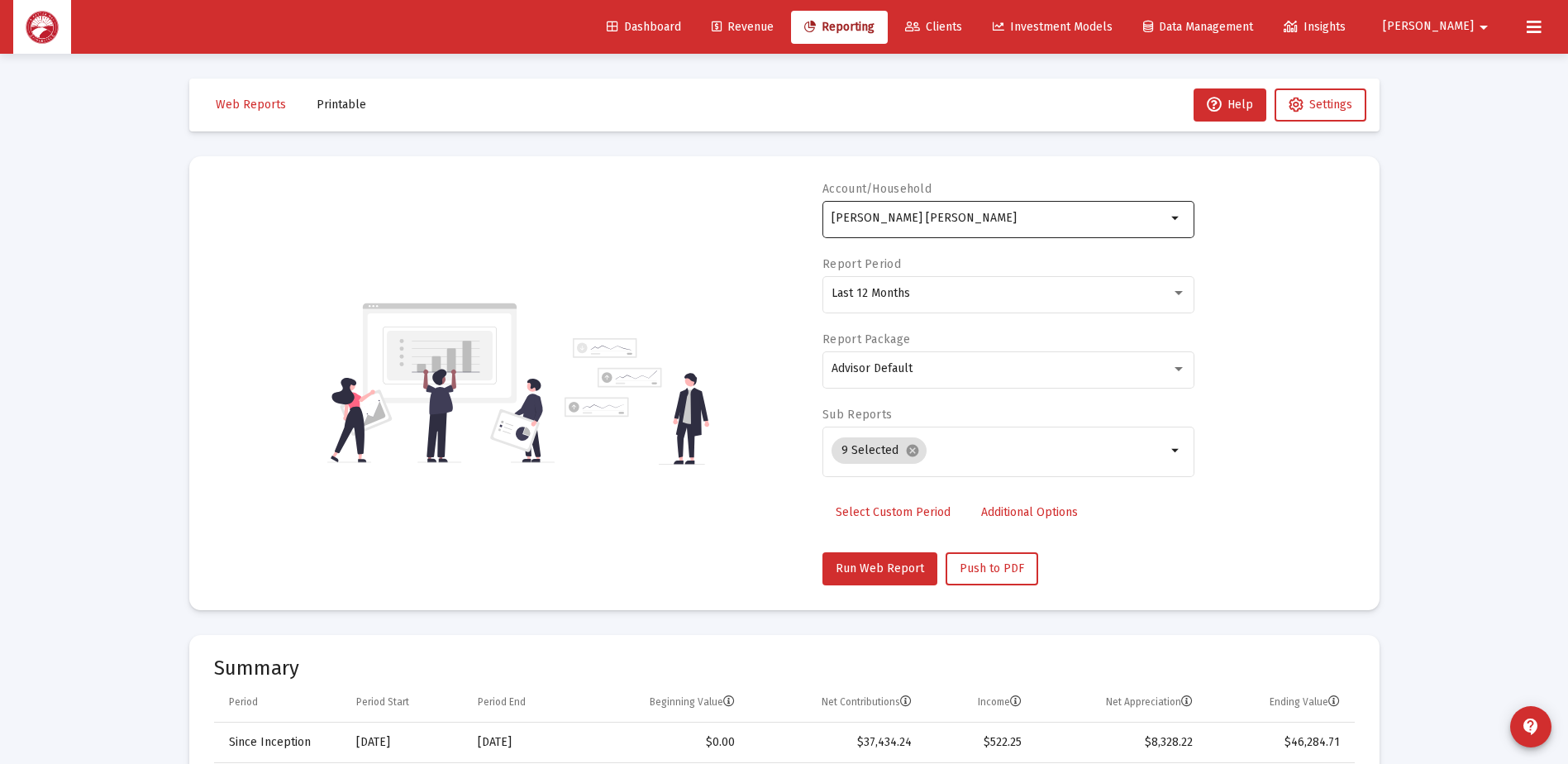
click at [1070, 209] on div "[PERSON_NAME] [PERSON_NAME]" at bounding box center [998, 217] width 335 height 41
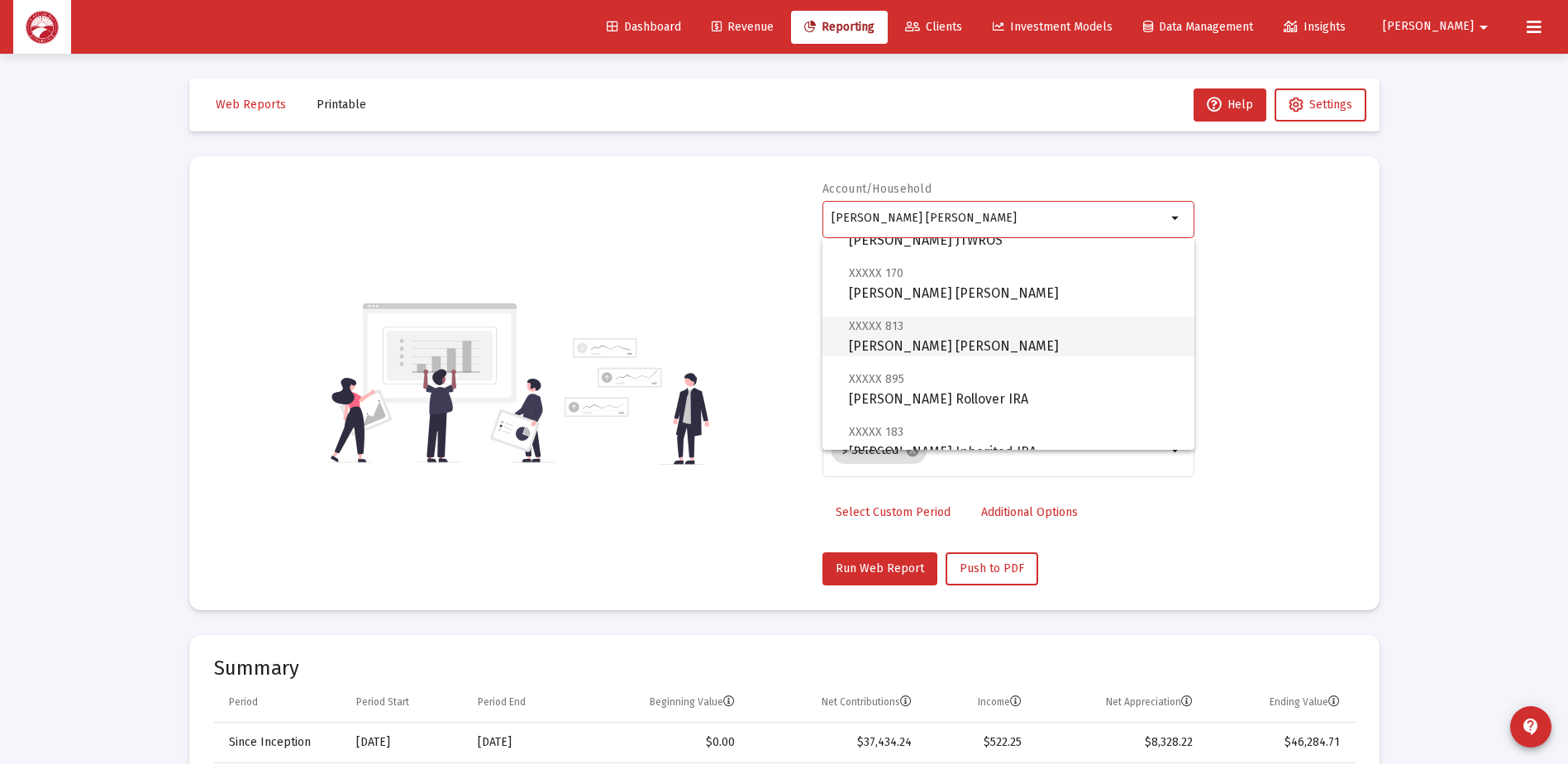
scroll to position [82, 0]
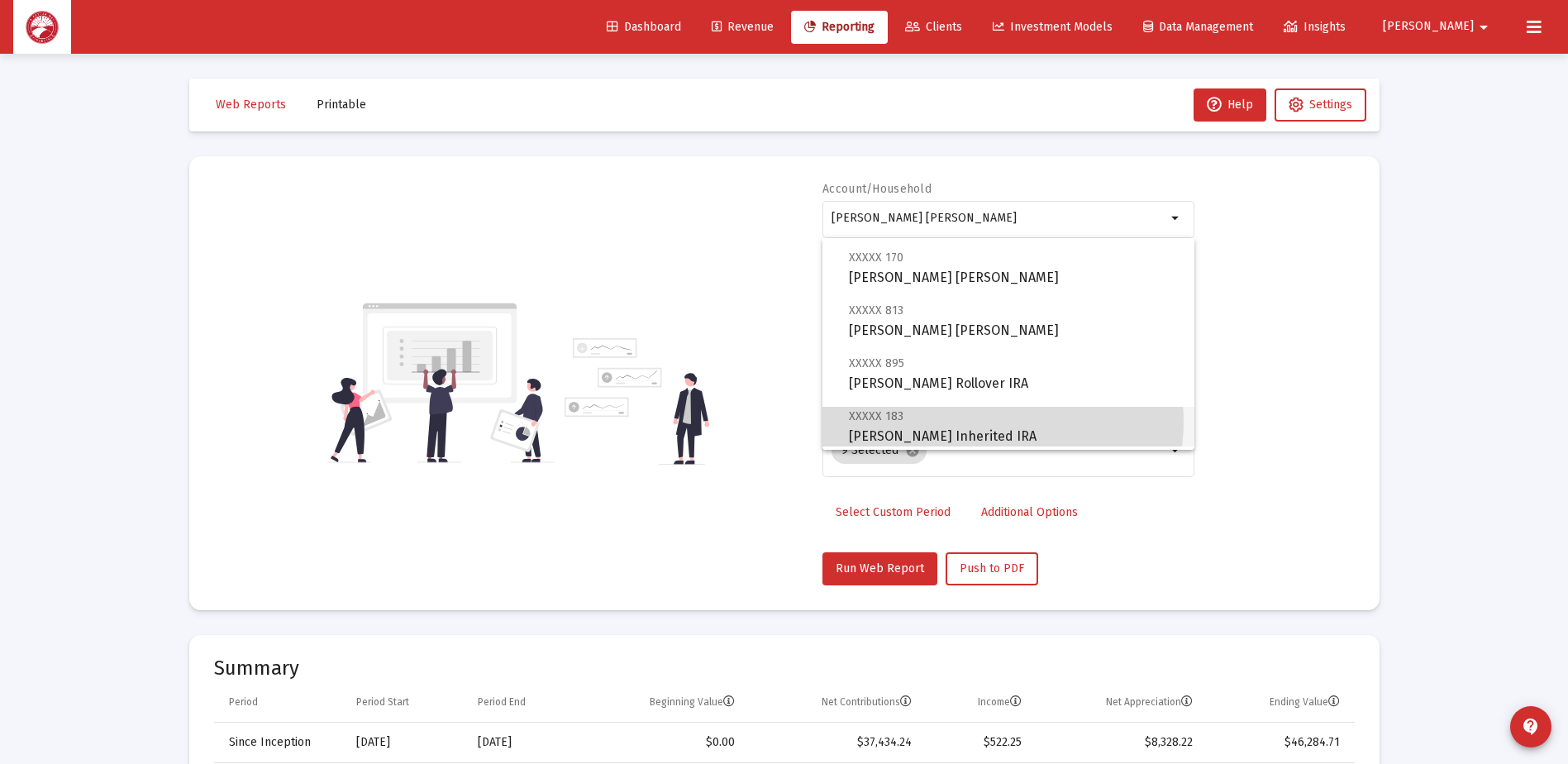
click at [985, 421] on span "XXXXX 183 [PERSON_NAME] Inherited IRA" at bounding box center [1014, 426] width 332 height 41
type input "[PERSON_NAME] Inherited IRA"
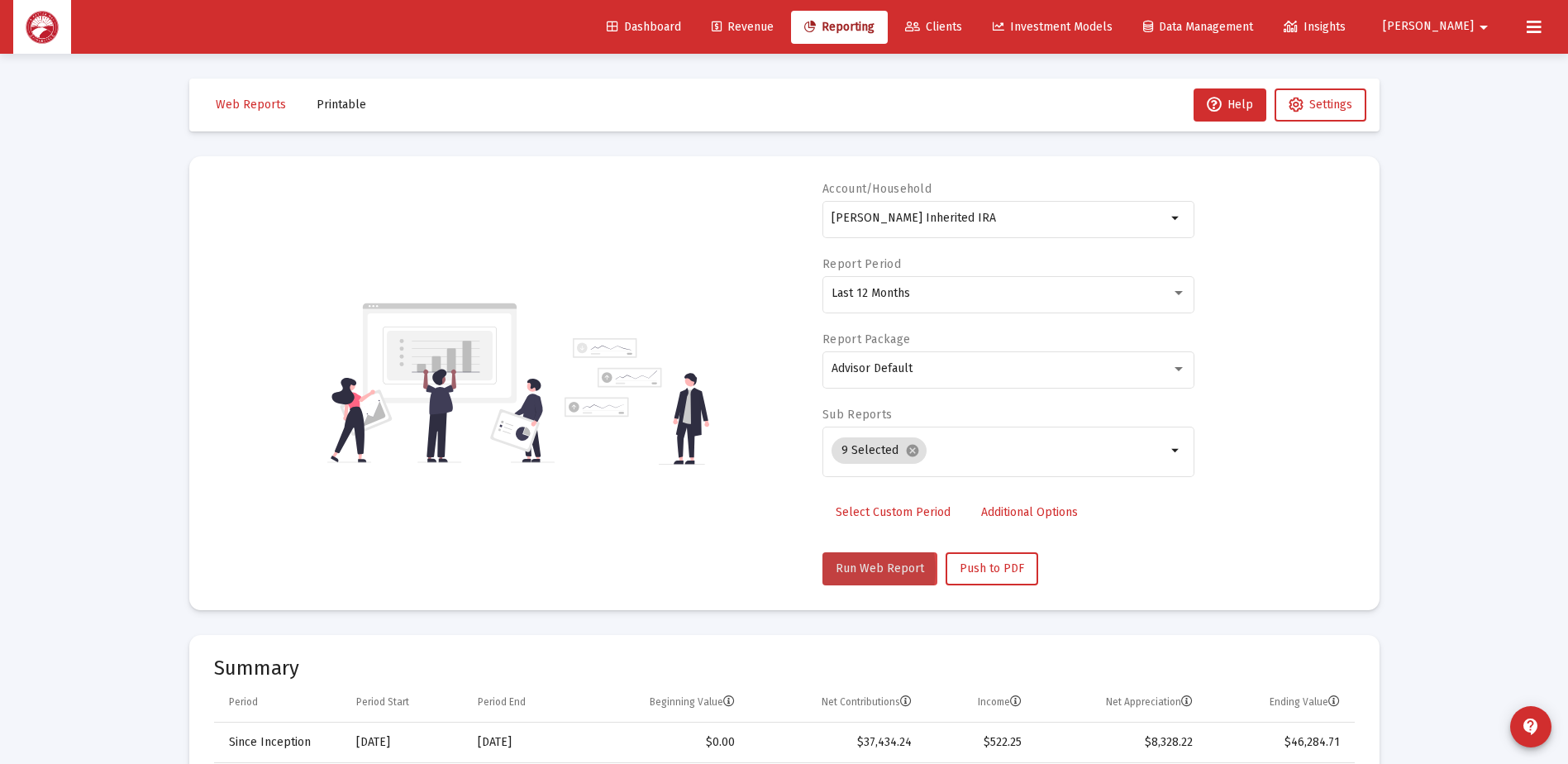
click at [858, 569] on span "Run Web Report" at bounding box center [879, 568] width 88 height 14
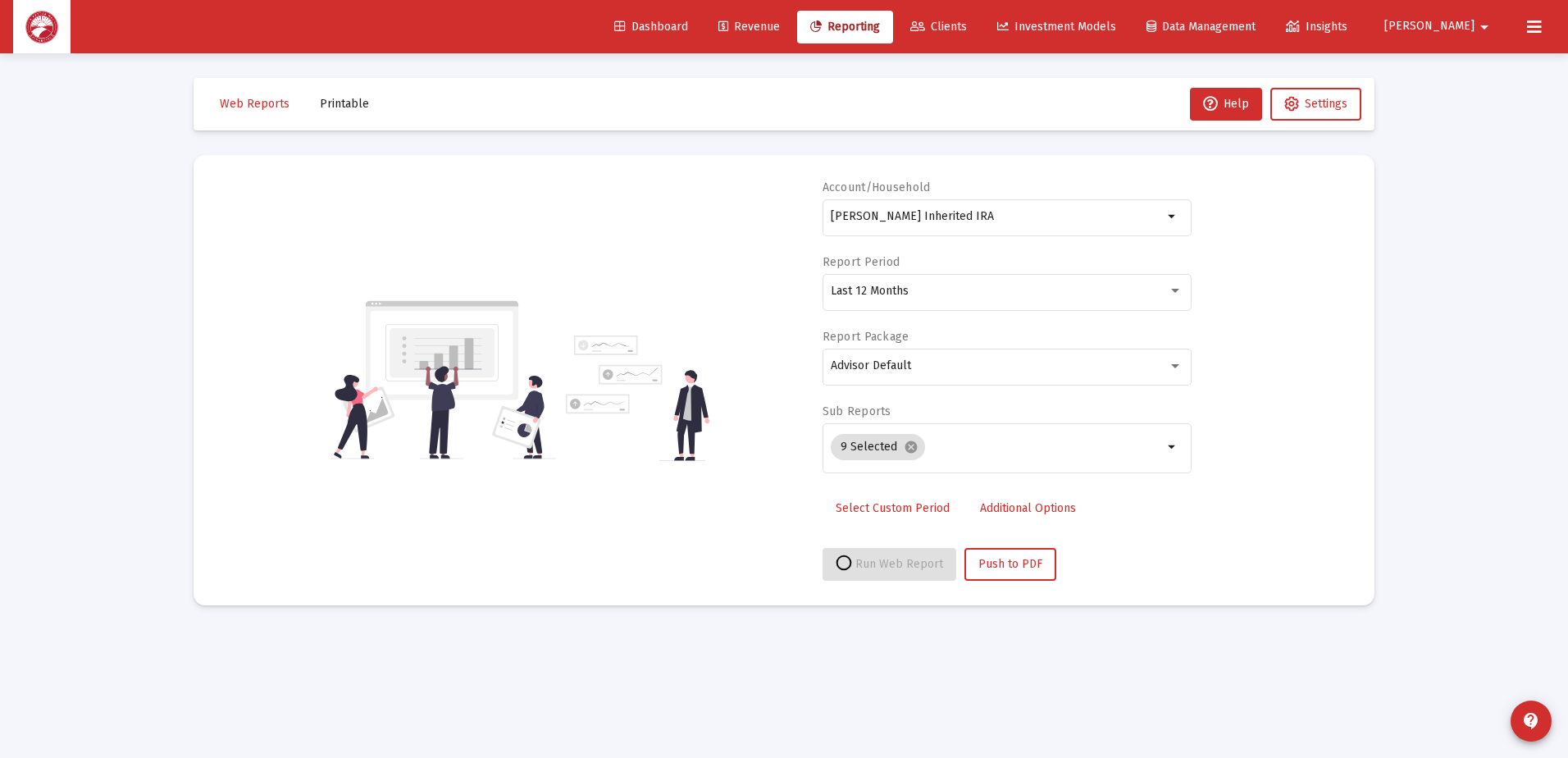
select select "View all"
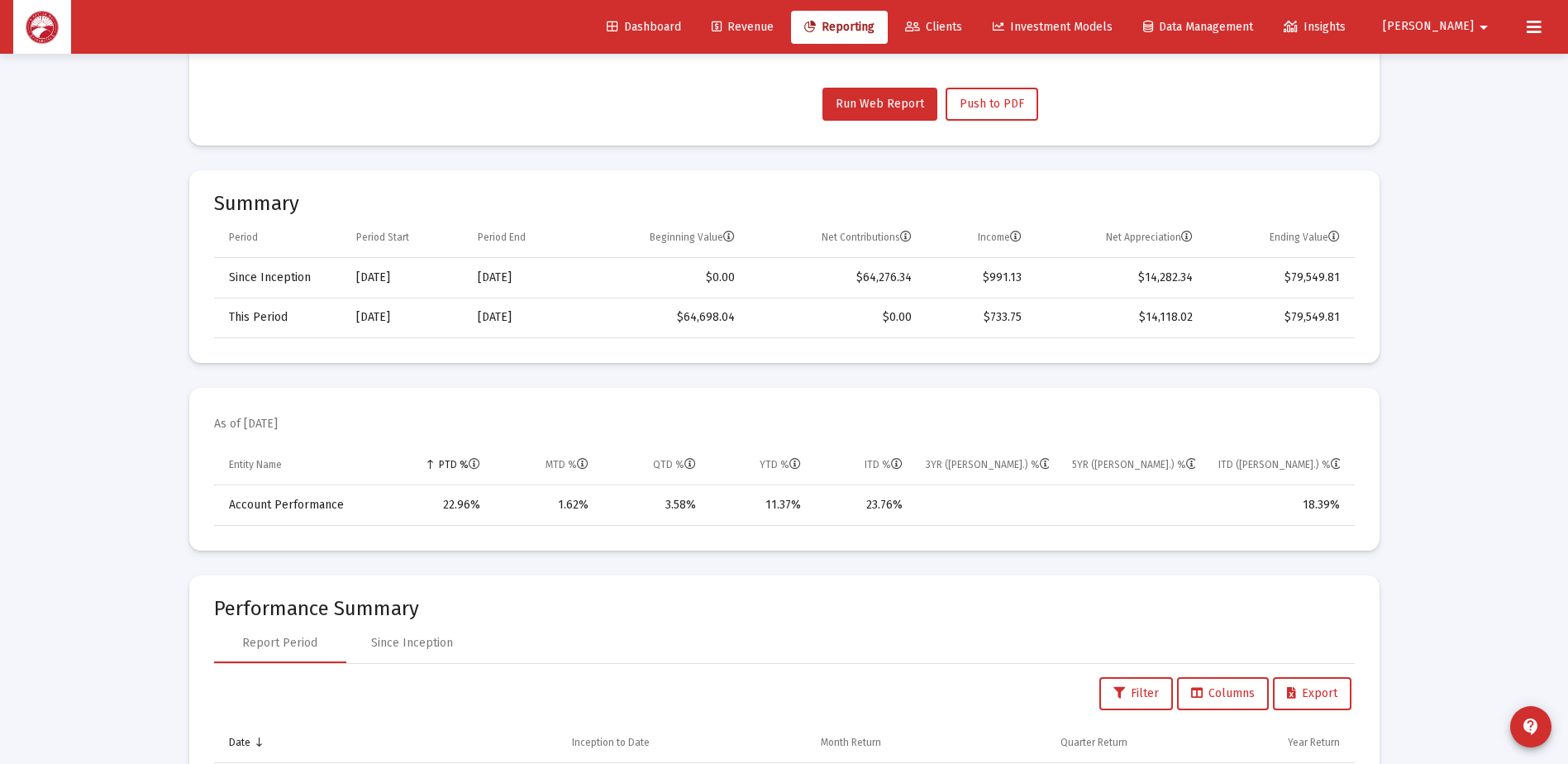
scroll to position [496, 0]
